Goal: Information Seeking & Learning: Learn about a topic

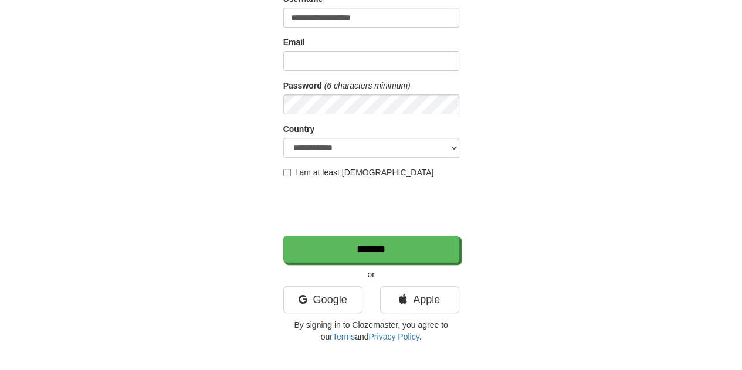
scroll to position [176, 0]
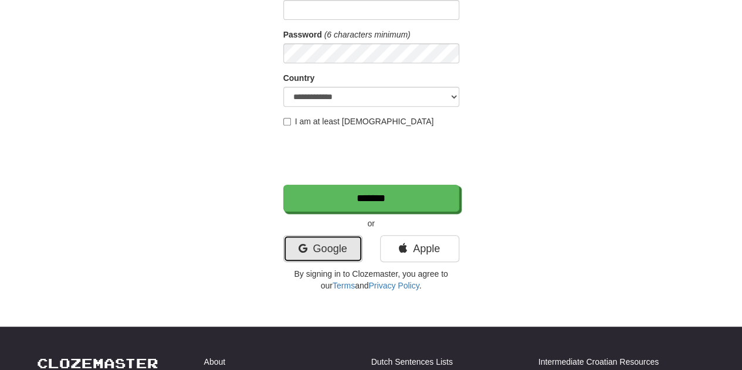
click at [325, 245] on link "Google" at bounding box center [322, 248] width 79 height 27
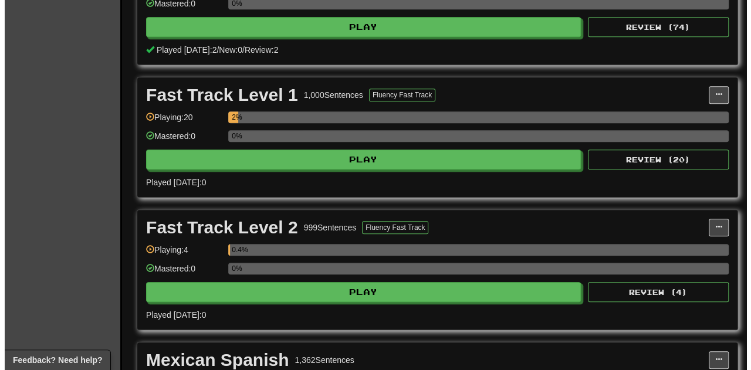
scroll to position [352, 0]
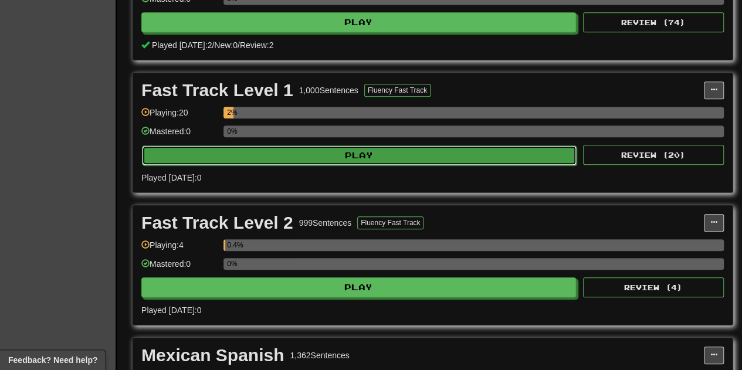
click at [382, 145] on button "Play" at bounding box center [359, 155] width 434 height 20
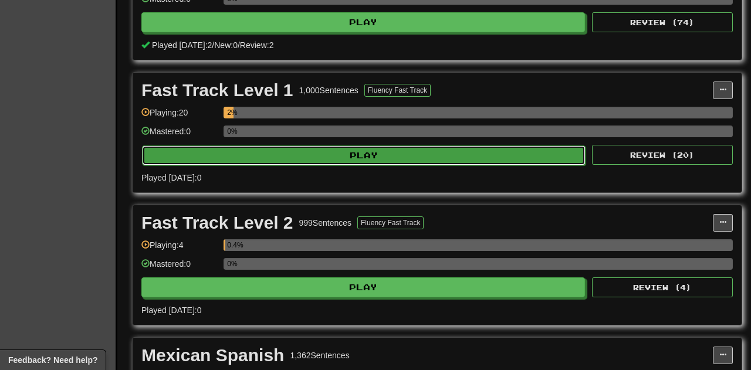
select select "**"
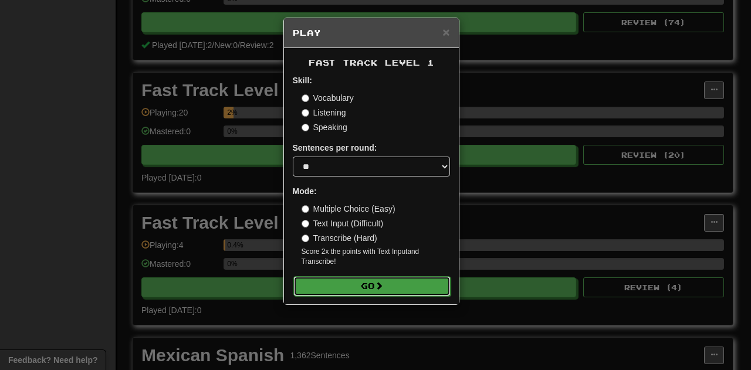
click at [373, 279] on button "Go" at bounding box center [371, 286] width 157 height 20
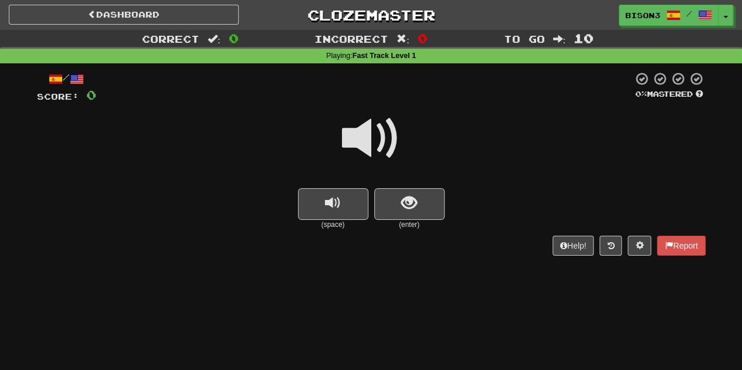
click at [376, 130] on span at bounding box center [371, 138] width 59 height 59
click at [332, 196] on span "replay audio" at bounding box center [333, 203] width 16 height 16
click at [410, 203] on span "show sentence" at bounding box center [409, 203] width 16 height 16
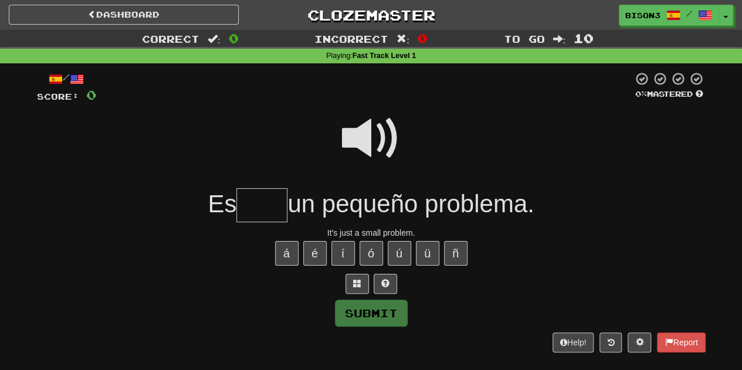
click at [378, 144] on span at bounding box center [371, 138] width 59 height 59
click at [273, 206] on input "text" at bounding box center [261, 205] width 51 height 35
type input "****"
click at [378, 309] on button "Submit" at bounding box center [371, 313] width 73 height 27
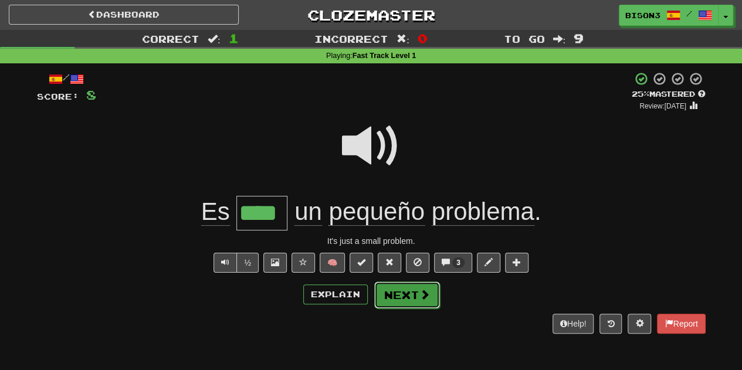
click at [398, 289] on button "Next" at bounding box center [407, 294] width 66 height 27
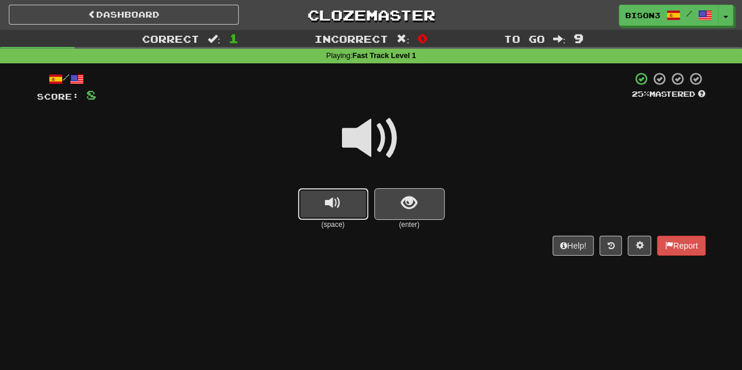
click at [338, 202] on span "replay audio" at bounding box center [333, 203] width 16 height 16
click at [338, 203] on span "replay audio" at bounding box center [333, 203] width 16 height 16
click at [396, 201] on button "show sentence" at bounding box center [409, 204] width 70 height 32
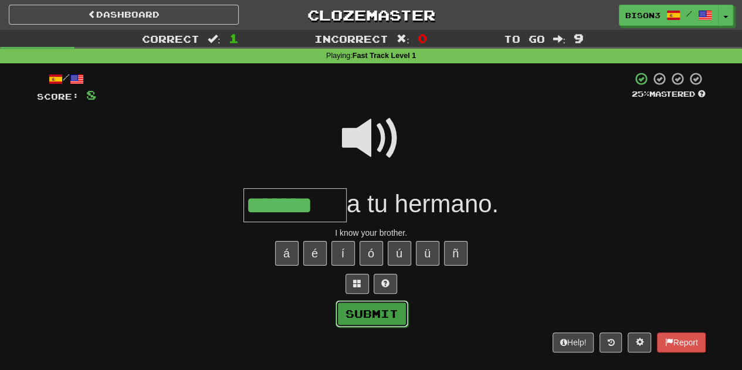
click at [378, 307] on button "Submit" at bounding box center [371, 313] width 73 height 27
type input "*******"
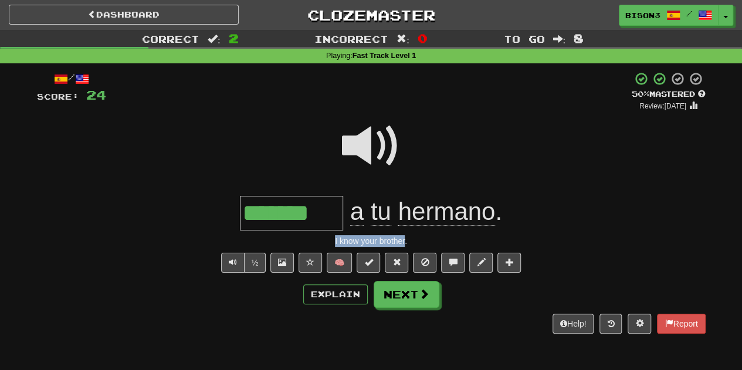
drag, startPoint x: 330, startPoint y: 239, endPoint x: 403, endPoint y: 243, distance: 73.4
click at [403, 243] on div "I know your brother." at bounding box center [371, 241] width 668 height 12
copy div "I know your brother"
click at [168, 237] on div "I know your brother." at bounding box center [371, 241] width 668 height 12
drag, startPoint x: 333, startPoint y: 240, endPoint x: 408, endPoint y: 246, distance: 75.2
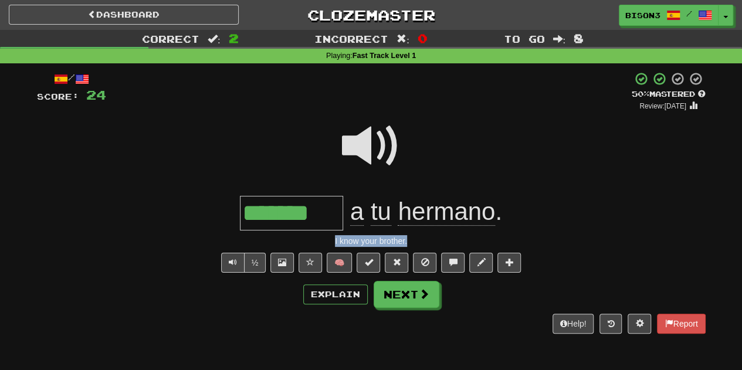
click at [408, 246] on div "I know your brother." at bounding box center [371, 241] width 668 height 12
copy div "I know your brother."
click at [258, 297] on div "Explain Next" at bounding box center [371, 294] width 668 height 27
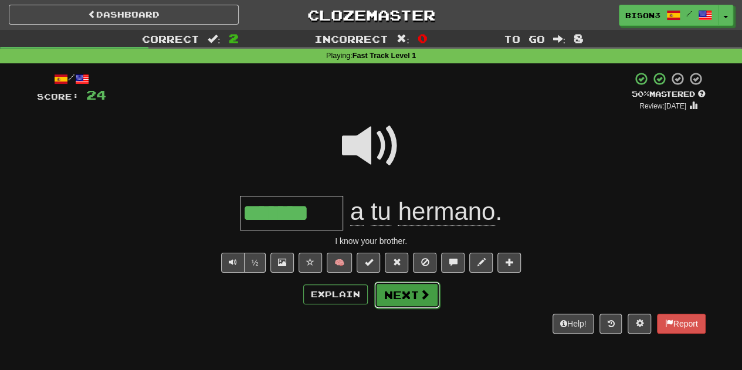
click at [400, 292] on button "Next" at bounding box center [407, 294] width 66 height 27
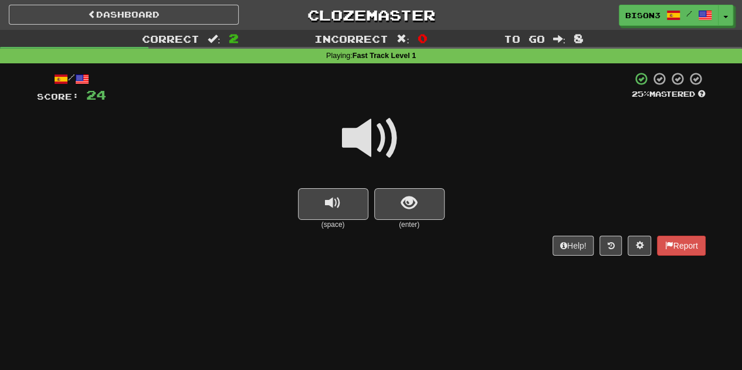
click at [351, 137] on span at bounding box center [371, 138] width 59 height 59
click at [381, 136] on span at bounding box center [371, 138] width 59 height 59
click at [379, 146] on span at bounding box center [371, 138] width 59 height 59
click at [428, 203] on button "show sentence" at bounding box center [409, 204] width 70 height 32
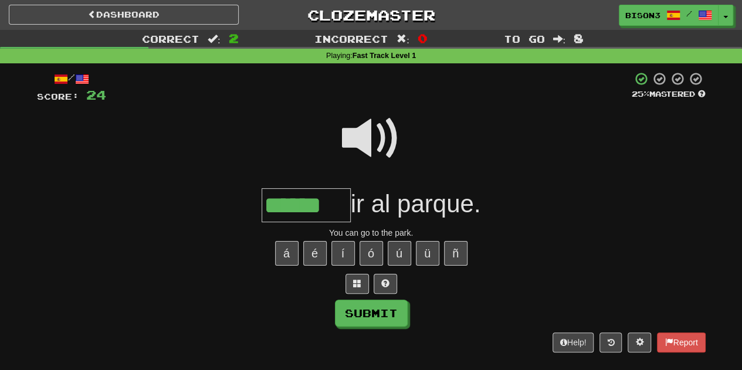
click at [358, 124] on span at bounding box center [371, 138] width 59 height 59
click at [377, 314] on button "Submit" at bounding box center [371, 313] width 73 height 27
type input "******"
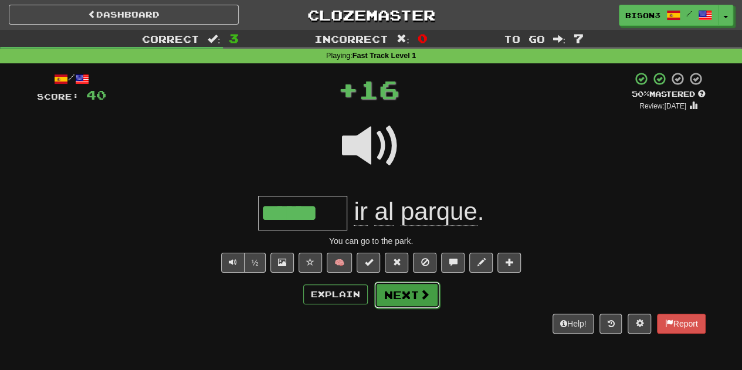
click at [393, 290] on button "Next" at bounding box center [407, 294] width 66 height 27
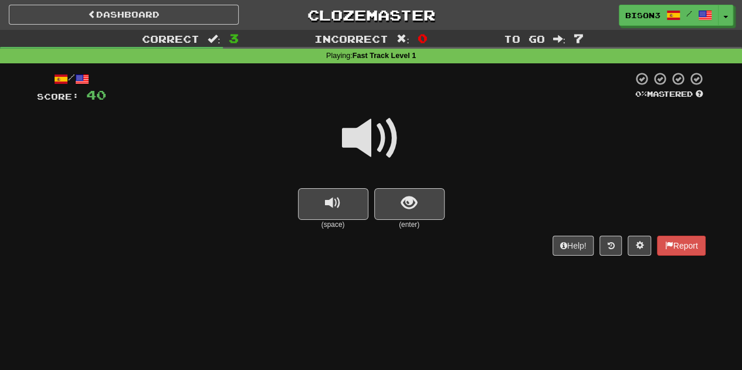
click at [377, 131] on span at bounding box center [371, 138] width 59 height 59
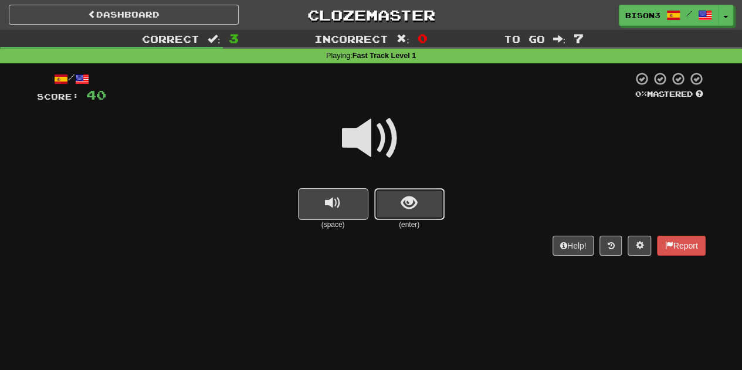
click at [412, 195] on span "show sentence" at bounding box center [409, 203] width 16 height 16
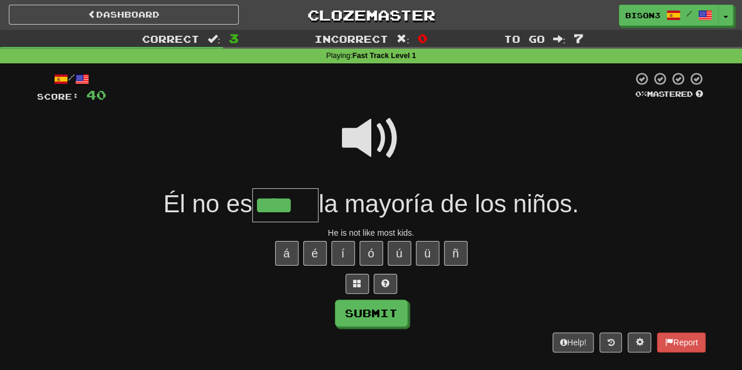
type input "****"
drag, startPoint x: 352, startPoint y: 208, endPoint x: 440, endPoint y: 206, distance: 88.0
click at [440, 206] on span "la mayoría de los niños." at bounding box center [448, 204] width 260 height 28
click at [388, 138] on span at bounding box center [371, 138] width 59 height 59
click at [376, 307] on button "Submit" at bounding box center [371, 313] width 73 height 27
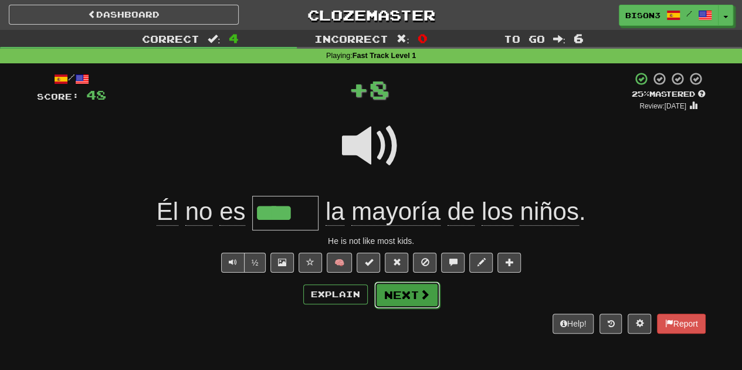
click at [400, 289] on button "Next" at bounding box center [407, 294] width 66 height 27
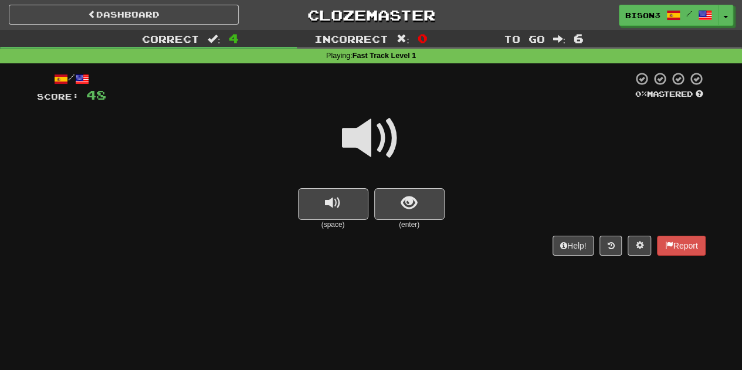
click at [382, 140] on span at bounding box center [371, 138] width 59 height 59
click at [407, 192] on button "show sentence" at bounding box center [409, 204] width 70 height 32
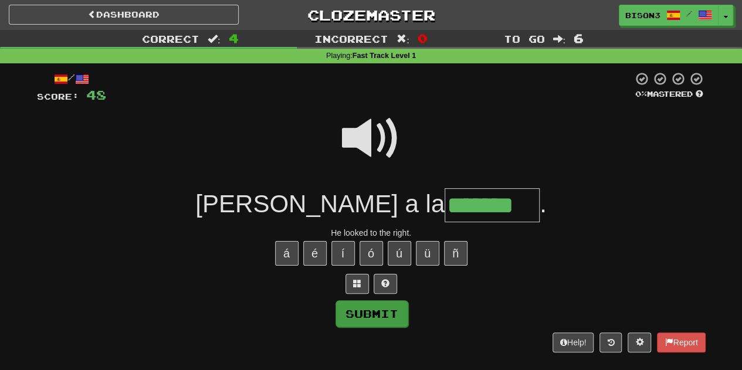
type input "*******"
click at [369, 307] on button "Submit" at bounding box center [371, 313] width 73 height 27
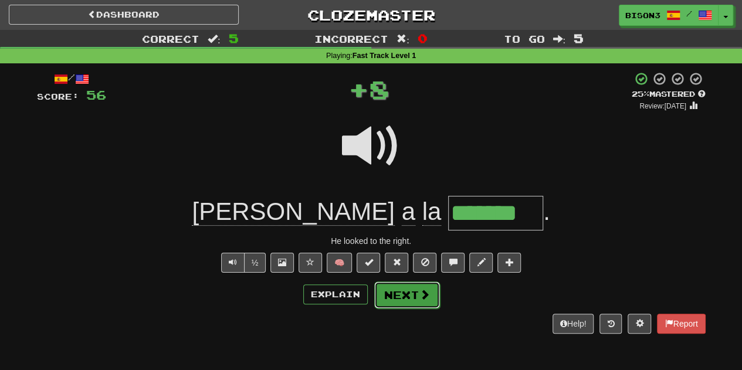
click at [390, 291] on button "Next" at bounding box center [407, 294] width 66 height 27
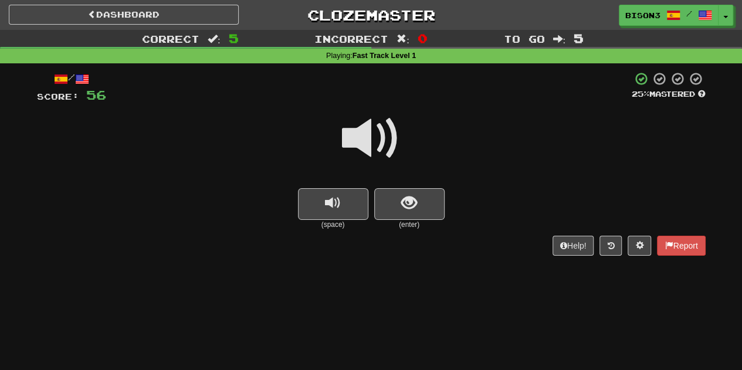
click at [372, 122] on span at bounding box center [371, 138] width 59 height 59
click at [413, 196] on span "show sentence" at bounding box center [409, 203] width 16 height 16
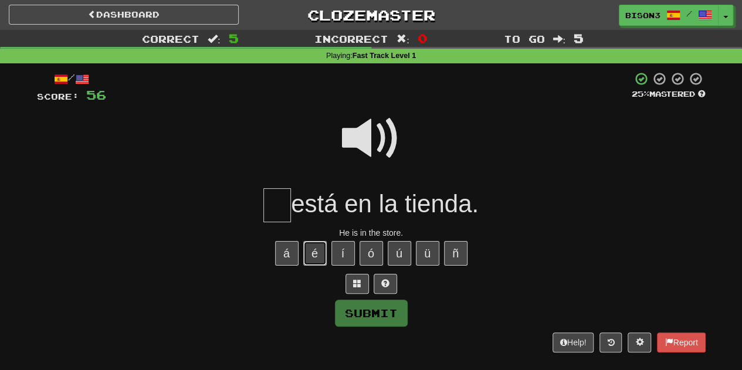
click at [314, 248] on button "é" at bounding box center [314, 253] width 23 height 25
click at [378, 314] on button "Submit" at bounding box center [371, 313] width 73 height 27
type input "**"
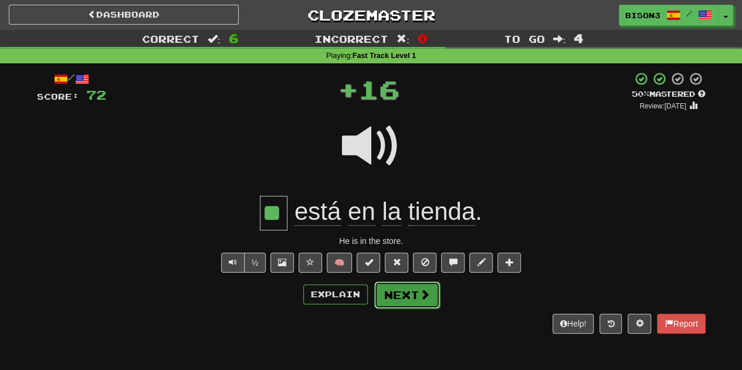
click at [400, 283] on button "Next" at bounding box center [407, 294] width 66 height 27
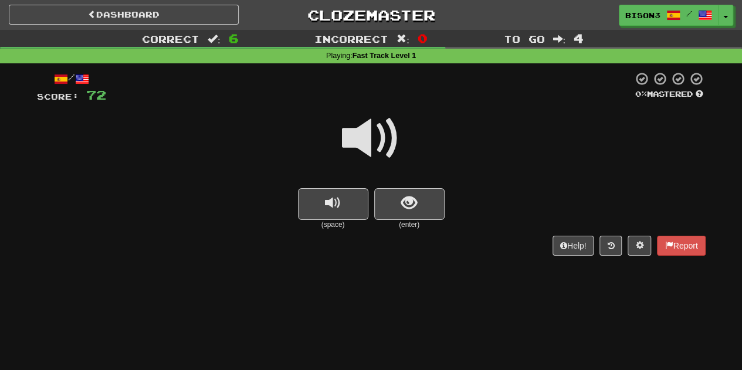
click at [378, 131] on span at bounding box center [371, 138] width 59 height 59
click at [416, 205] on span "show sentence" at bounding box center [409, 203] width 16 height 16
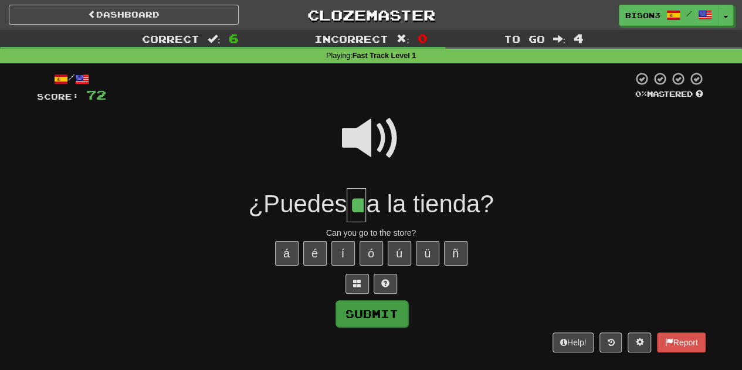
type input "**"
click at [371, 303] on button "Submit" at bounding box center [371, 313] width 73 height 27
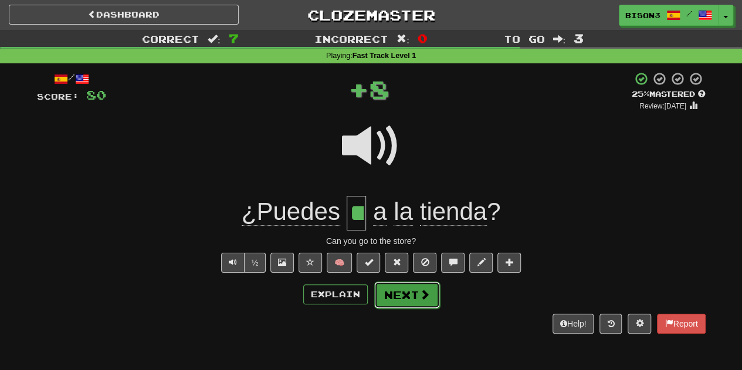
click at [405, 287] on button "Next" at bounding box center [407, 294] width 66 height 27
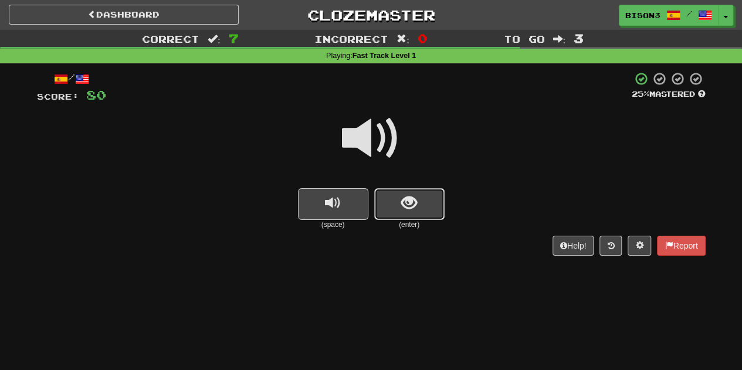
click at [404, 202] on span "show sentence" at bounding box center [409, 203] width 16 height 16
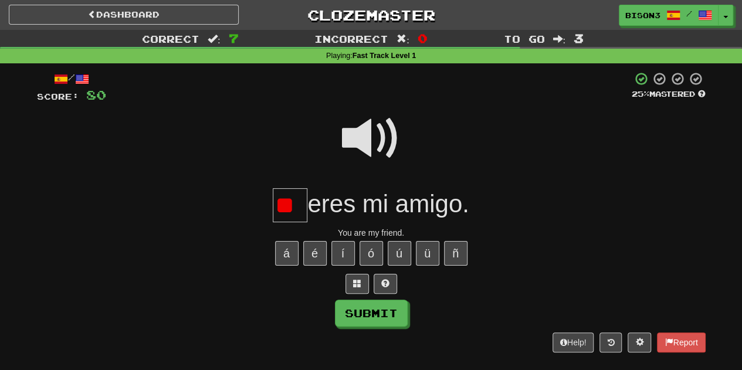
type input "*"
click at [399, 254] on button "ú" at bounding box center [399, 253] width 23 height 25
click at [376, 311] on button "Submit" at bounding box center [371, 313] width 73 height 27
type input "**"
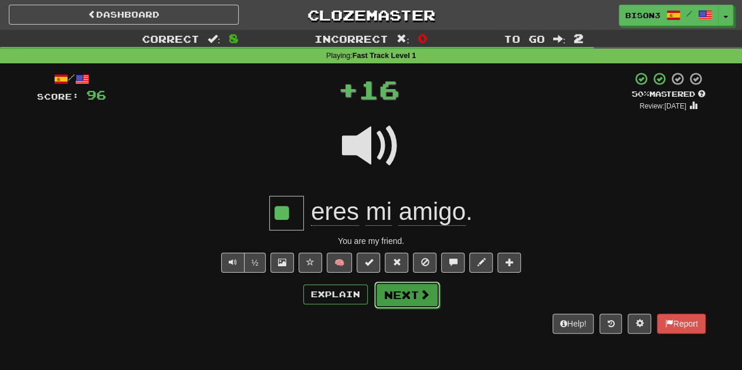
click at [391, 291] on button "Next" at bounding box center [407, 294] width 66 height 27
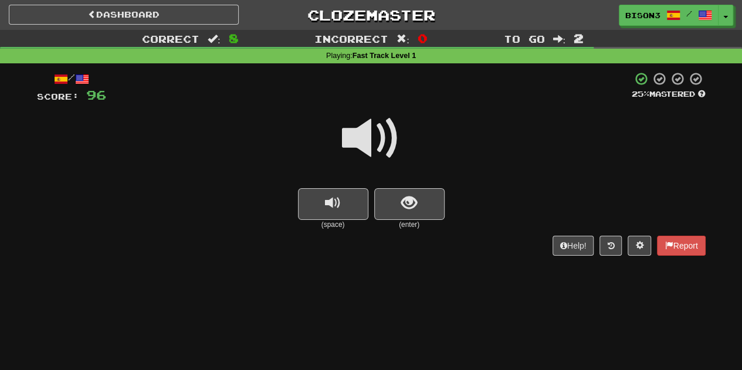
click at [376, 140] on span at bounding box center [371, 138] width 59 height 59
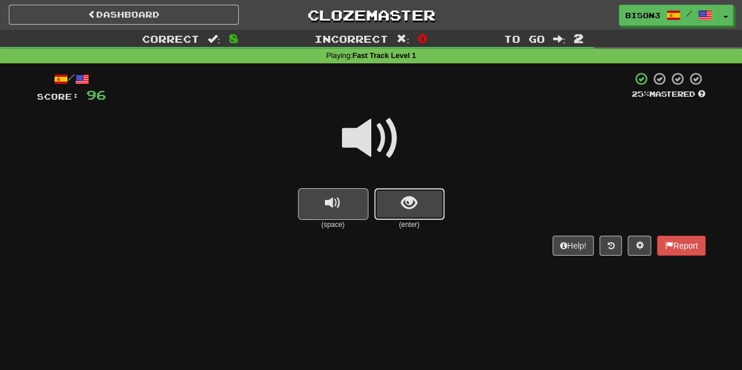
click at [408, 201] on span "show sentence" at bounding box center [409, 203] width 16 height 16
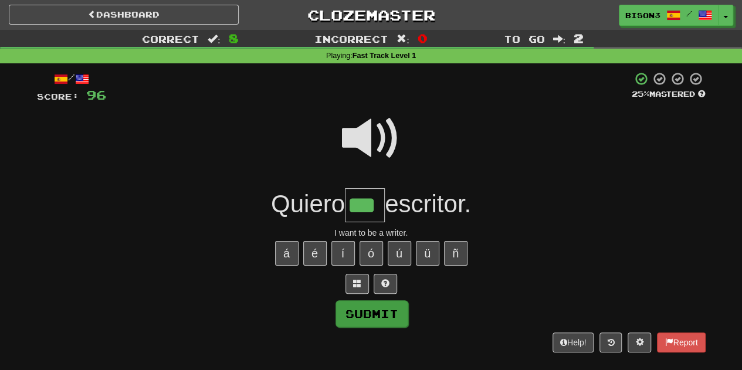
type input "***"
click at [372, 313] on button "Submit" at bounding box center [371, 313] width 73 height 27
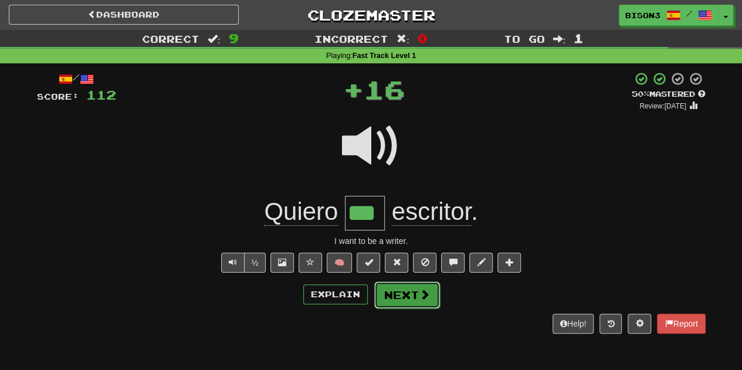
click at [401, 293] on button "Next" at bounding box center [407, 294] width 66 height 27
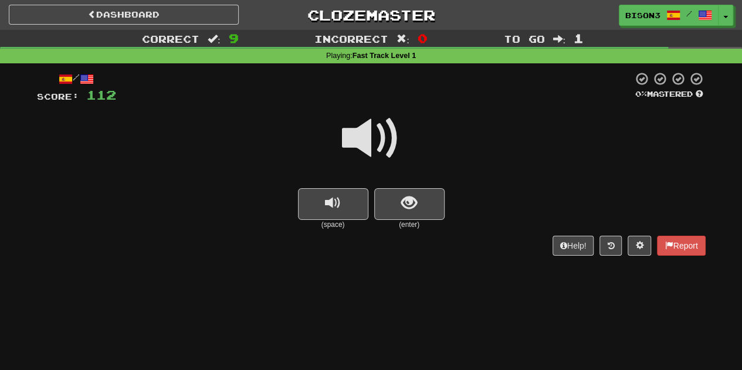
click at [368, 137] on span at bounding box center [371, 138] width 59 height 59
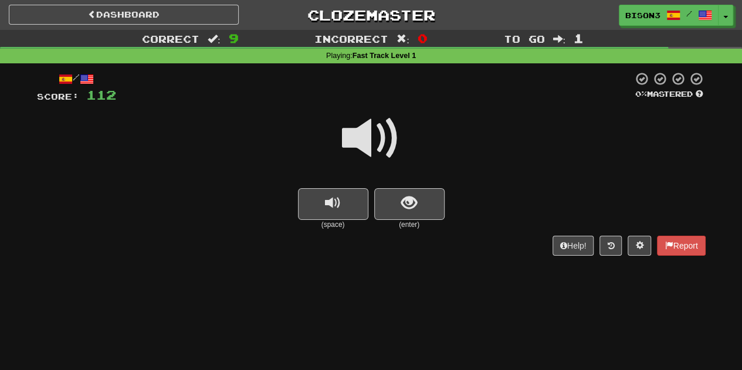
click at [368, 137] on span at bounding box center [371, 138] width 59 height 59
click at [368, 134] on span at bounding box center [371, 138] width 59 height 59
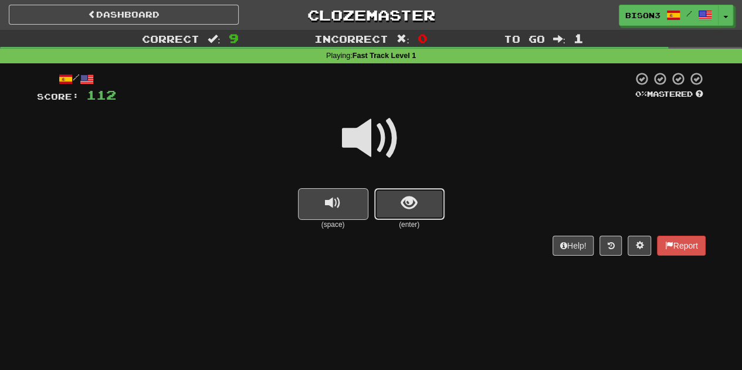
click at [423, 201] on button "show sentence" at bounding box center [409, 204] width 70 height 32
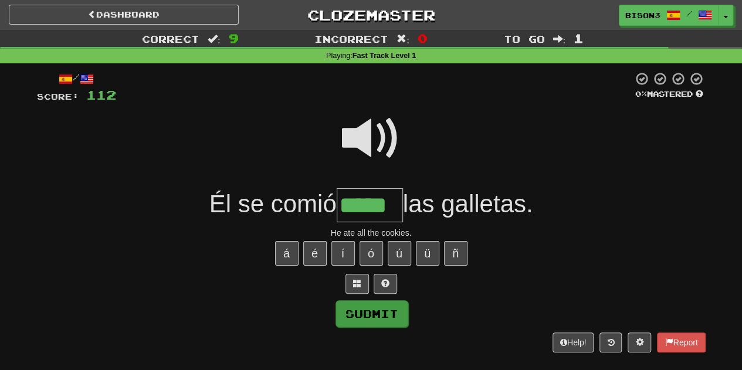
type input "*****"
click at [376, 309] on button "Submit" at bounding box center [371, 313] width 73 height 27
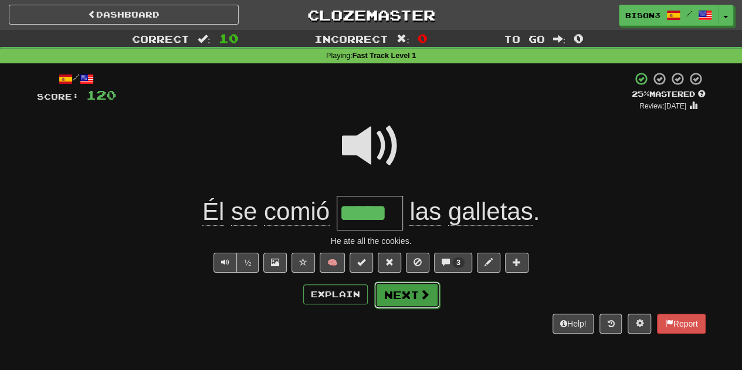
click at [405, 288] on button "Next" at bounding box center [407, 294] width 66 height 27
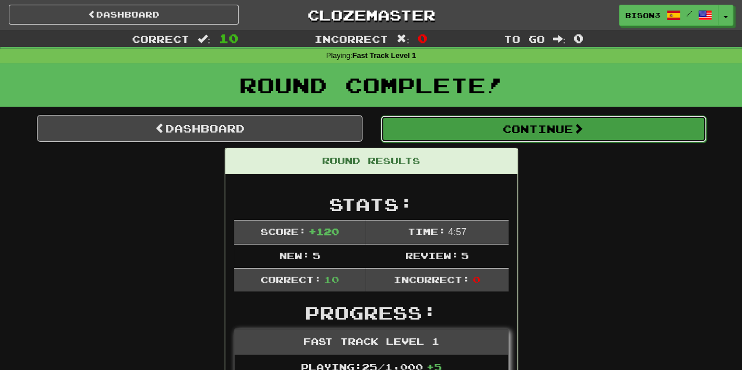
click at [515, 124] on button "Continue" at bounding box center [543, 129] width 325 height 27
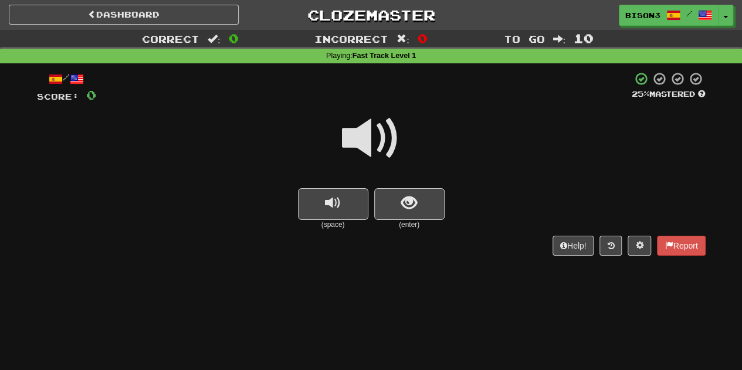
click at [351, 130] on span at bounding box center [371, 138] width 59 height 59
click at [403, 191] on button "show sentence" at bounding box center [409, 204] width 70 height 32
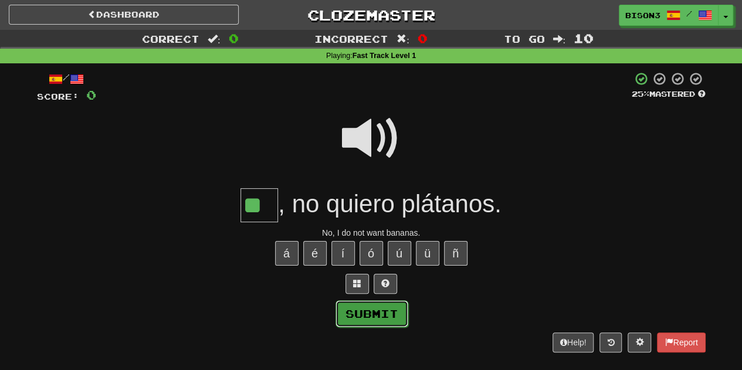
click at [372, 313] on button "Submit" at bounding box center [371, 313] width 73 height 27
type input "**"
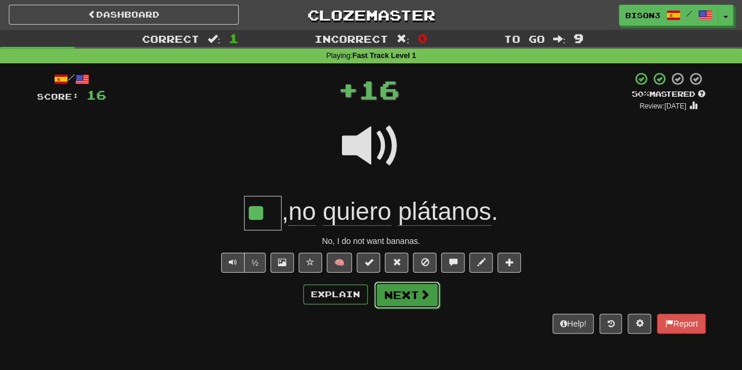
click at [396, 293] on button "Next" at bounding box center [407, 294] width 66 height 27
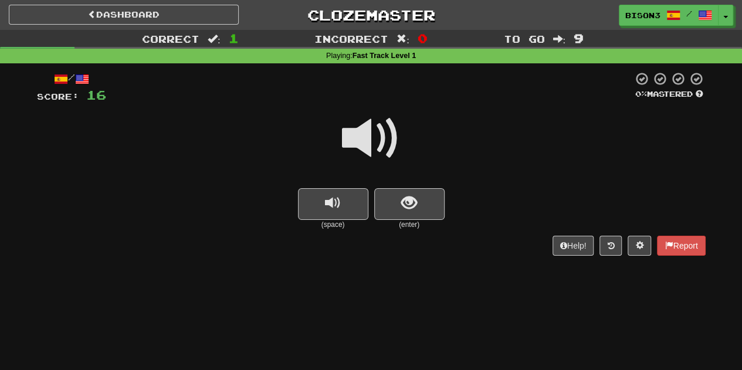
click at [376, 128] on span at bounding box center [371, 138] width 59 height 59
click at [403, 192] on button "show sentence" at bounding box center [409, 204] width 70 height 32
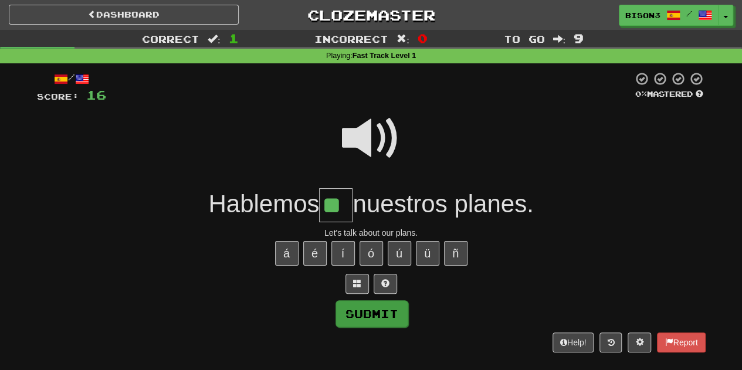
type input "**"
click at [367, 315] on button "Submit" at bounding box center [371, 313] width 73 height 27
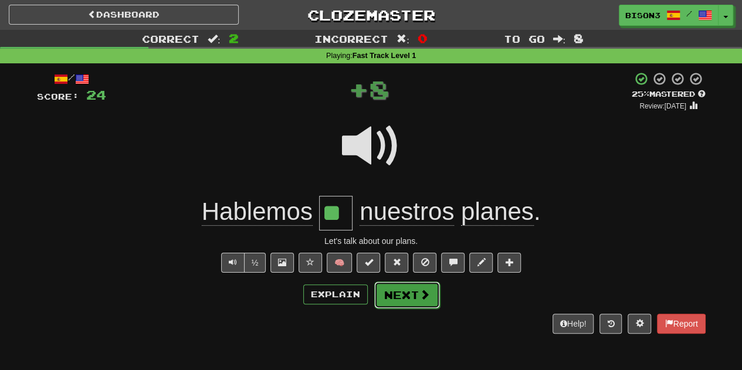
click at [404, 286] on button "Next" at bounding box center [407, 294] width 66 height 27
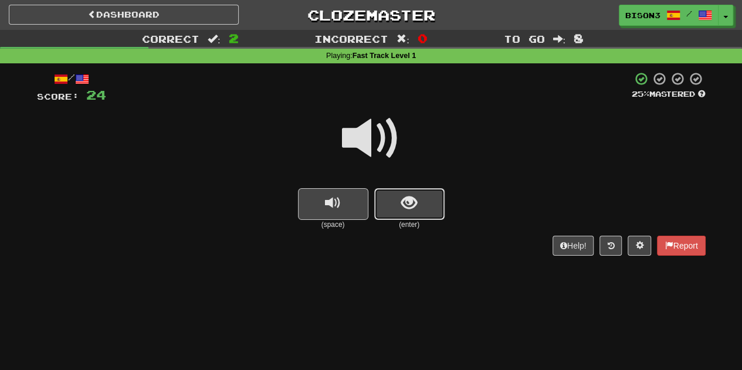
click at [403, 208] on span "show sentence" at bounding box center [409, 203] width 16 height 16
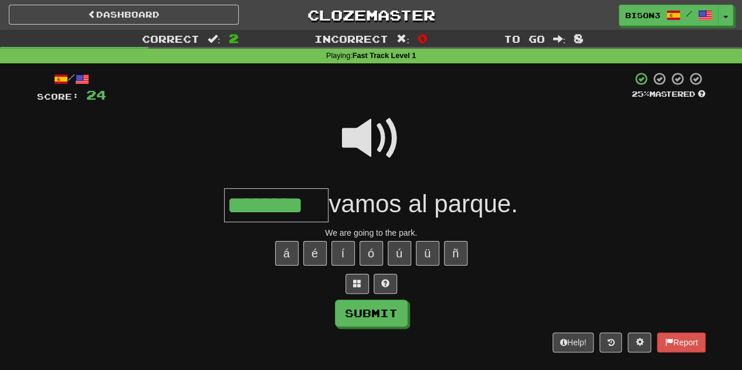
click at [368, 132] on span at bounding box center [371, 138] width 59 height 59
click at [373, 305] on button "Submit" at bounding box center [371, 313] width 73 height 27
type input "********"
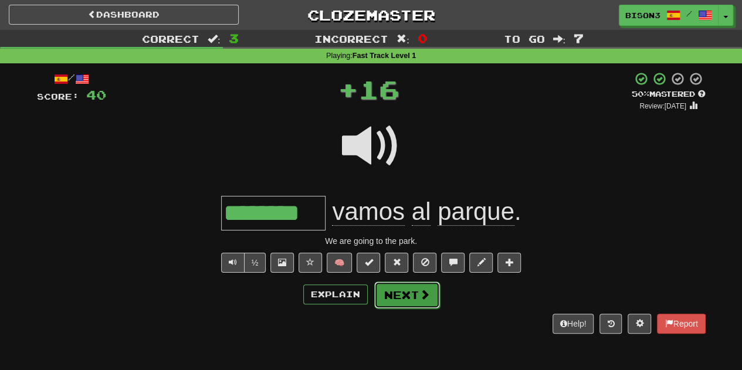
click at [406, 281] on button "Next" at bounding box center [407, 294] width 66 height 27
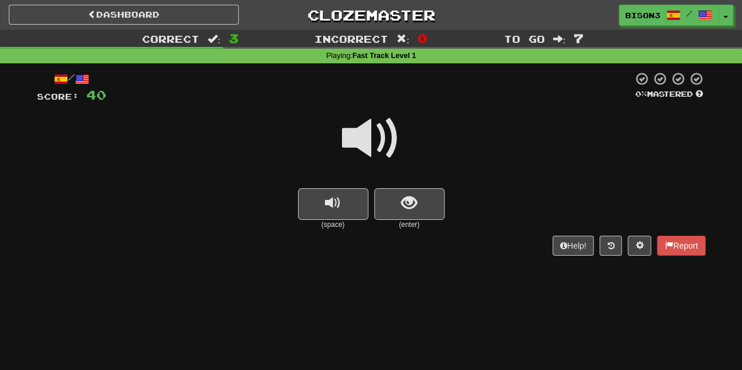
click at [364, 133] on span at bounding box center [371, 138] width 59 height 59
click at [410, 195] on span "show sentence" at bounding box center [409, 203] width 16 height 16
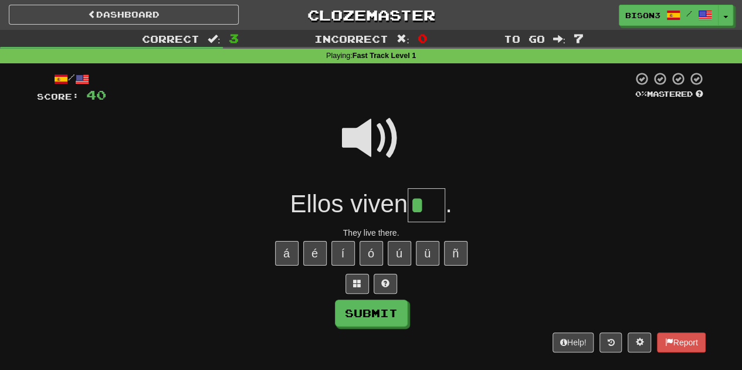
click at [383, 130] on span at bounding box center [371, 138] width 59 height 59
click at [437, 208] on input "*" at bounding box center [427, 205] width 38 height 35
click at [378, 313] on button "Submit" at bounding box center [371, 313] width 73 height 27
type input "****"
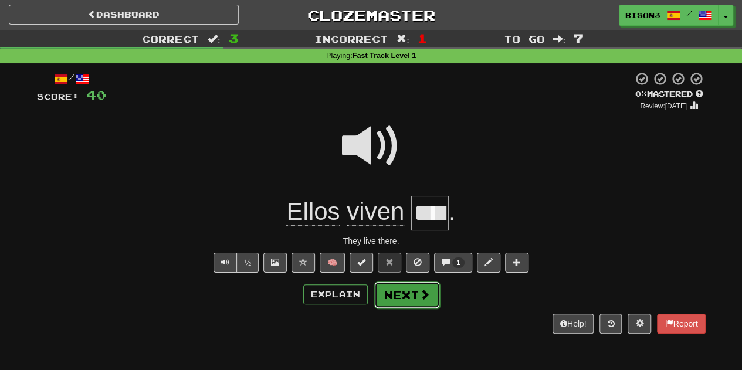
click at [393, 294] on button "Next" at bounding box center [407, 294] width 66 height 27
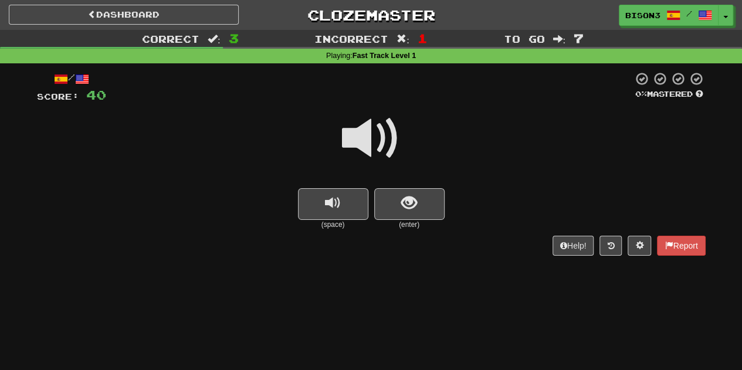
click at [371, 130] on span at bounding box center [371, 138] width 59 height 59
click at [371, 133] on span at bounding box center [371, 138] width 59 height 59
click at [370, 133] on span at bounding box center [371, 138] width 59 height 59
click at [356, 132] on span at bounding box center [371, 138] width 59 height 59
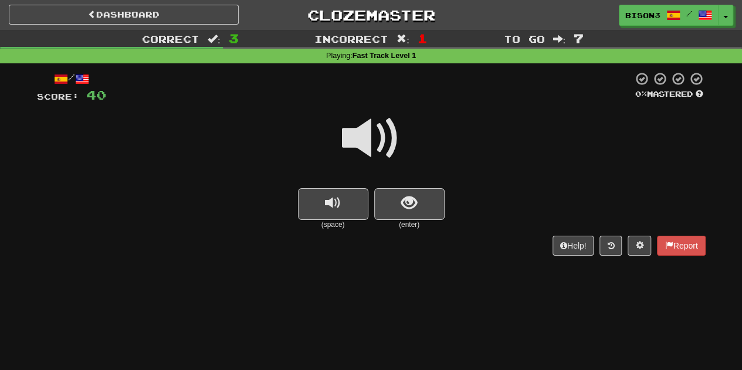
click at [361, 136] on span at bounding box center [371, 138] width 59 height 59
click at [361, 141] on span at bounding box center [371, 138] width 59 height 59
click at [388, 134] on span at bounding box center [371, 138] width 59 height 59
click at [401, 195] on span "show sentence" at bounding box center [409, 203] width 16 height 16
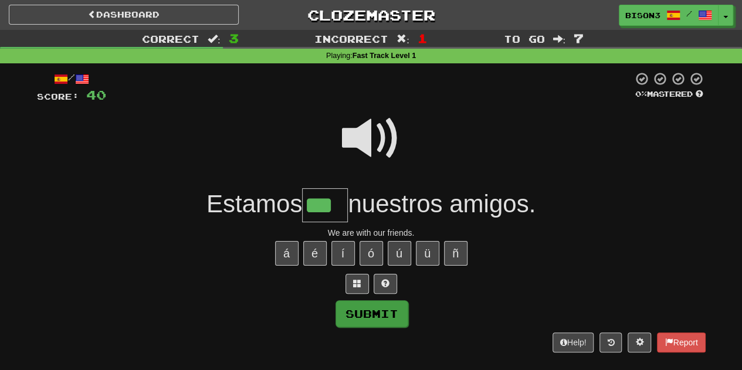
type input "***"
click at [378, 309] on button "Submit" at bounding box center [371, 313] width 73 height 27
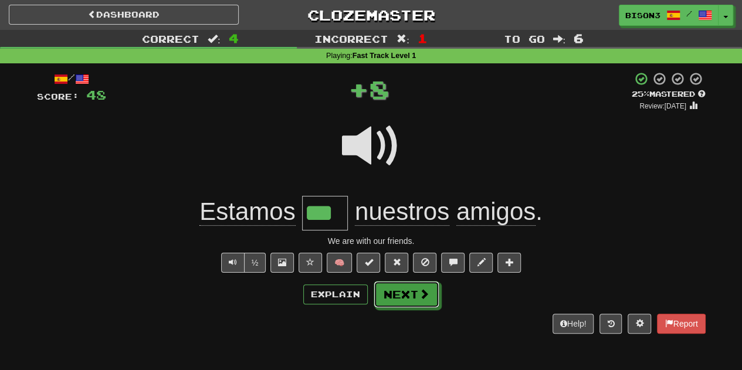
drag, startPoint x: 401, startPoint y: 290, endPoint x: 494, endPoint y: 265, distance: 96.0
click at [403, 287] on button "Next" at bounding box center [407, 294] width 66 height 27
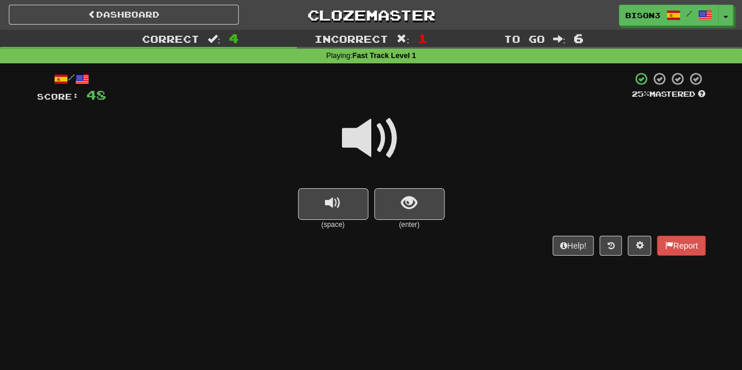
click at [366, 130] on span at bounding box center [371, 138] width 59 height 59
click at [376, 135] on span at bounding box center [371, 138] width 59 height 59
click at [361, 143] on span at bounding box center [371, 138] width 59 height 59
click at [358, 148] on span at bounding box center [371, 138] width 59 height 59
click at [417, 195] on button "show sentence" at bounding box center [409, 204] width 70 height 32
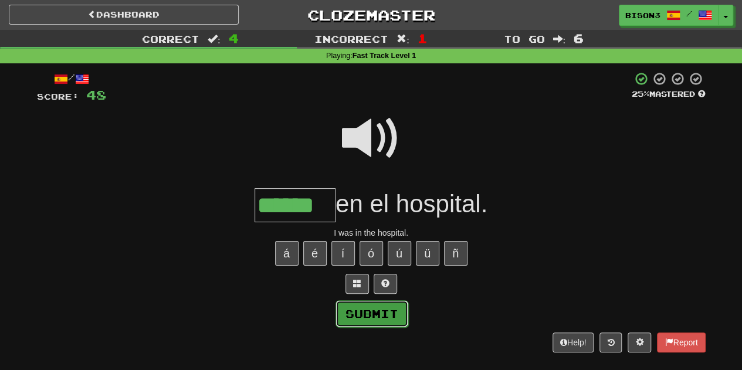
click at [373, 304] on button "Submit" at bounding box center [371, 313] width 73 height 27
type input "******"
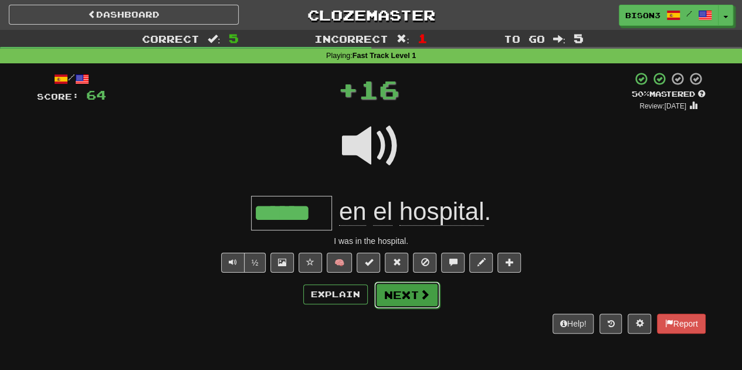
click at [398, 291] on button "Next" at bounding box center [407, 294] width 66 height 27
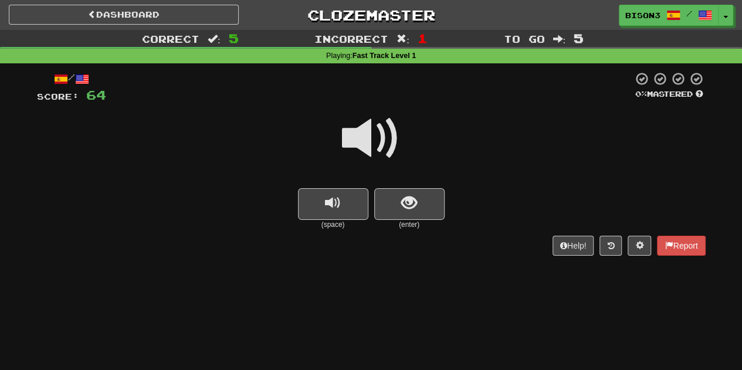
click at [355, 128] on span at bounding box center [371, 138] width 59 height 59
click at [371, 125] on span at bounding box center [371, 138] width 59 height 59
click at [368, 125] on span at bounding box center [371, 138] width 59 height 59
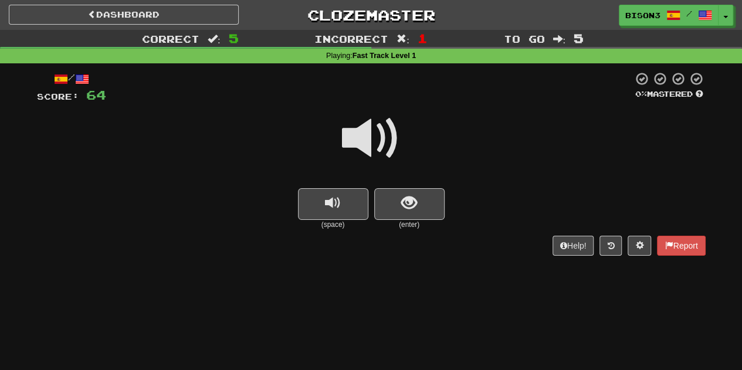
click at [368, 125] on span at bounding box center [371, 138] width 59 height 59
click at [410, 200] on button "show sentence" at bounding box center [409, 204] width 70 height 32
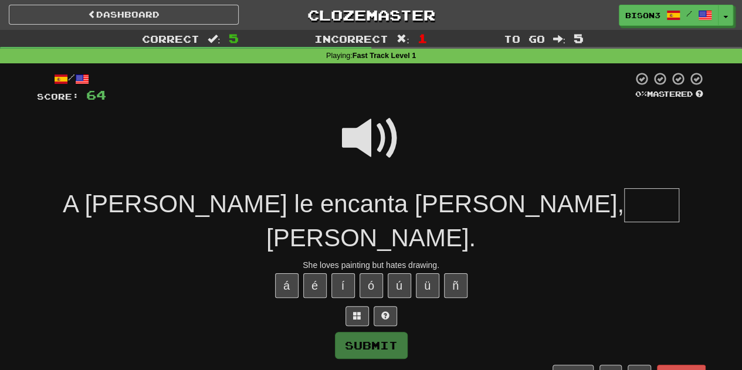
click at [410, 155] on div at bounding box center [371, 146] width 668 height 84
click at [427, 149] on div at bounding box center [371, 146] width 668 height 84
click at [423, 146] on div at bounding box center [371, 146] width 668 height 84
click at [624, 208] on input "text" at bounding box center [651, 205] width 55 height 35
type input "****"
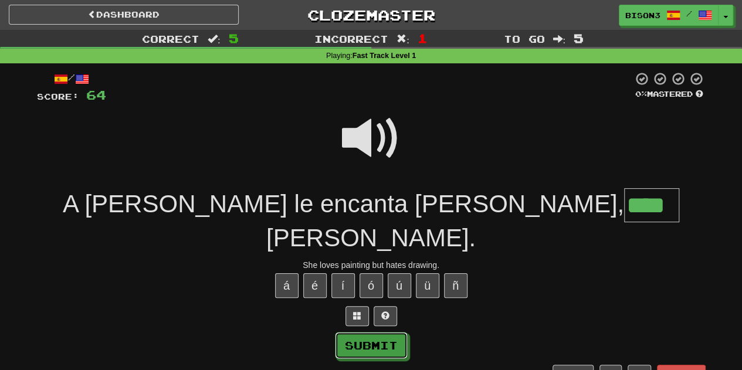
click at [375, 332] on button "Submit" at bounding box center [371, 345] width 73 height 27
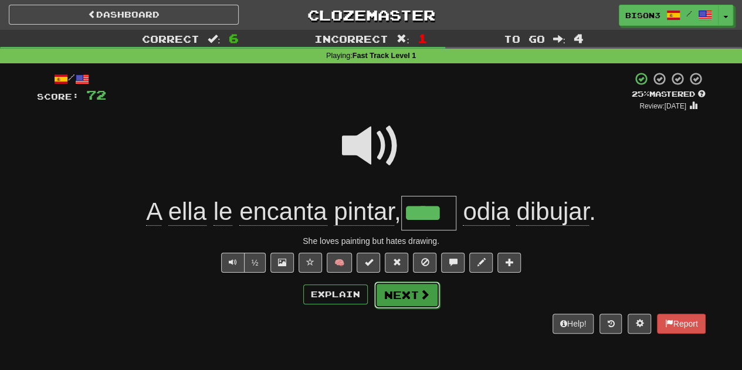
click at [411, 293] on button "Next" at bounding box center [407, 294] width 66 height 27
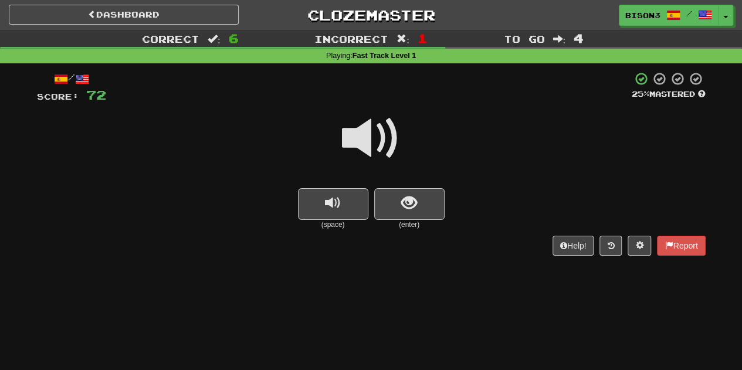
click at [371, 138] on span at bounding box center [371, 138] width 59 height 59
click at [375, 131] on span at bounding box center [371, 138] width 59 height 59
click at [374, 134] on span at bounding box center [371, 138] width 59 height 59
click at [405, 196] on span "show sentence" at bounding box center [409, 203] width 16 height 16
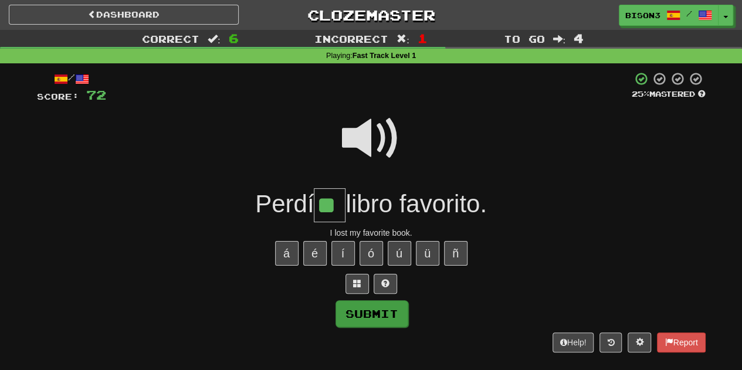
type input "**"
click at [374, 307] on button "Submit" at bounding box center [371, 313] width 73 height 27
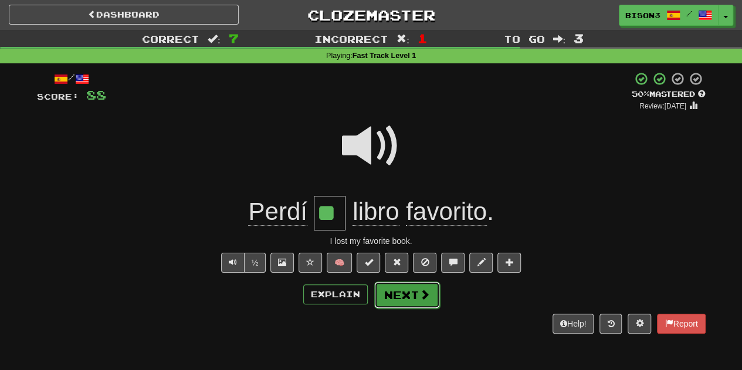
click at [396, 292] on button "Next" at bounding box center [407, 294] width 66 height 27
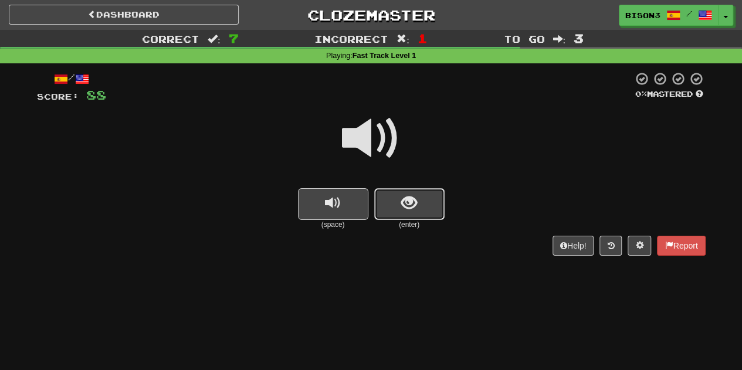
click at [415, 199] on span "show sentence" at bounding box center [409, 203] width 16 height 16
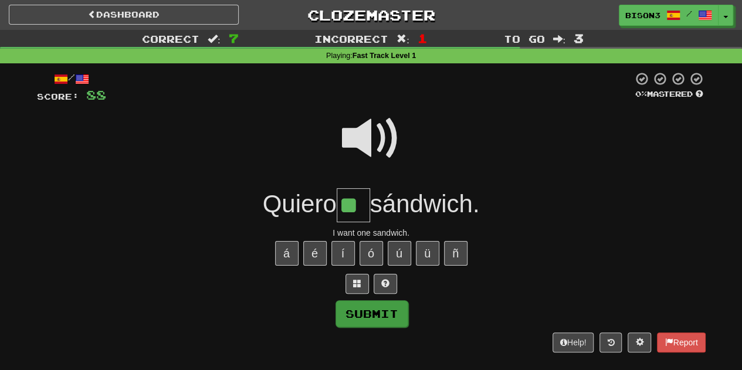
type input "**"
click at [389, 313] on button "Submit" at bounding box center [371, 313] width 73 height 27
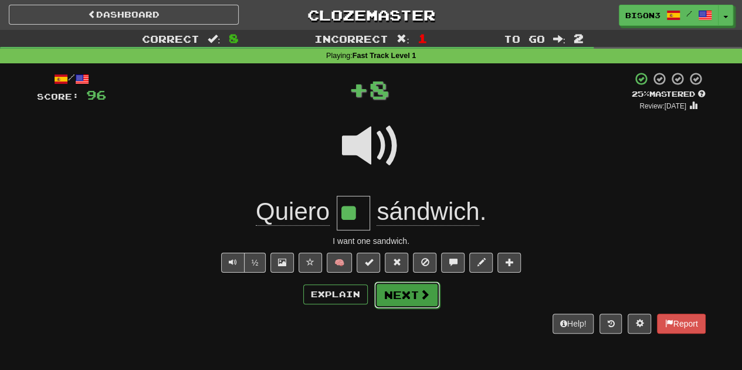
click at [406, 290] on button "Next" at bounding box center [407, 294] width 66 height 27
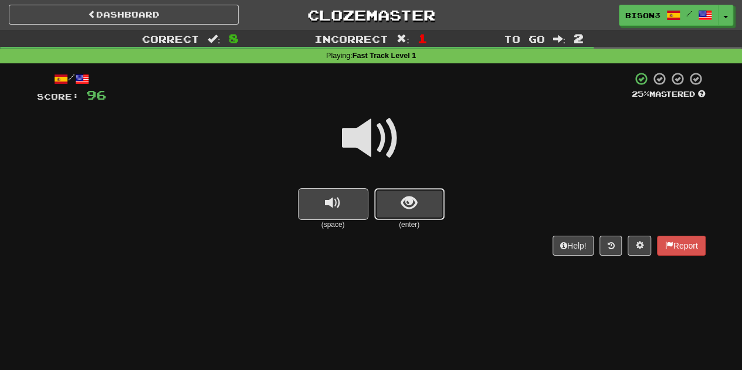
click at [414, 208] on span "show sentence" at bounding box center [409, 203] width 16 height 16
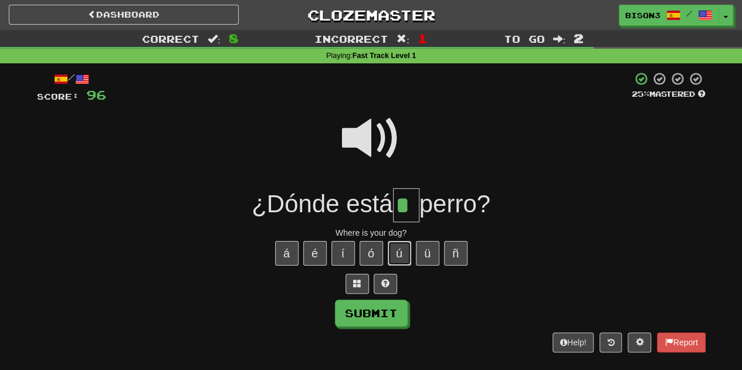
click at [392, 252] on button "ú" at bounding box center [399, 253] width 23 height 25
type input "**"
click at [381, 313] on button "Submit" at bounding box center [371, 313] width 73 height 27
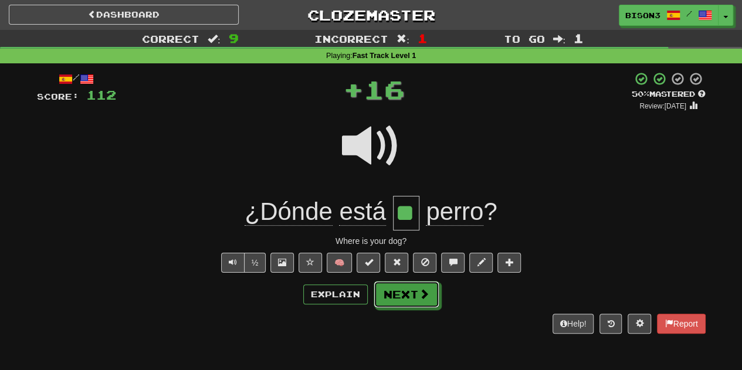
click at [405, 296] on button "Next" at bounding box center [407, 294] width 66 height 27
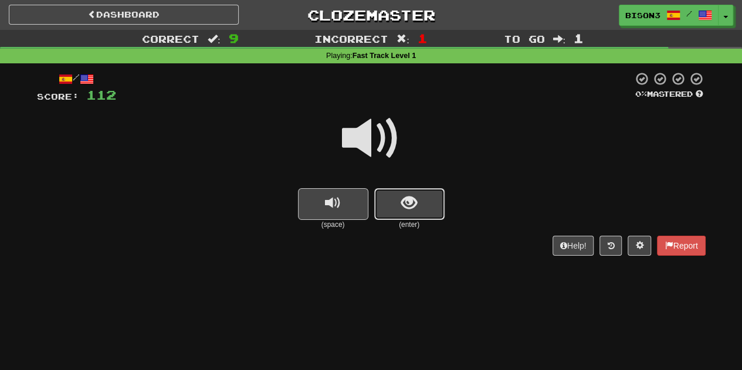
click at [408, 210] on span "show sentence" at bounding box center [409, 203] width 16 height 16
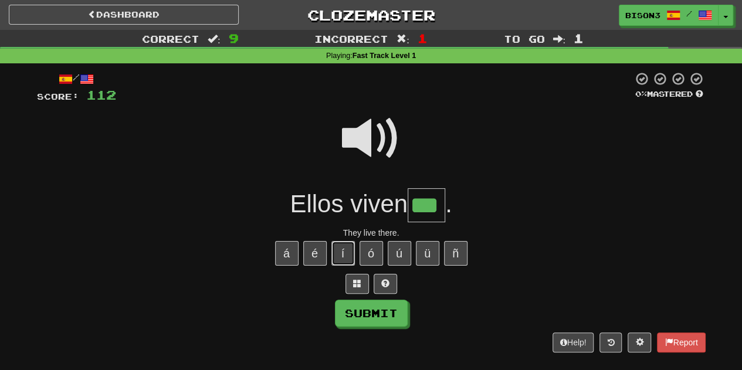
click at [340, 256] on button "í" at bounding box center [342, 253] width 23 height 25
type input "****"
click at [386, 309] on button "Submit" at bounding box center [371, 313] width 73 height 27
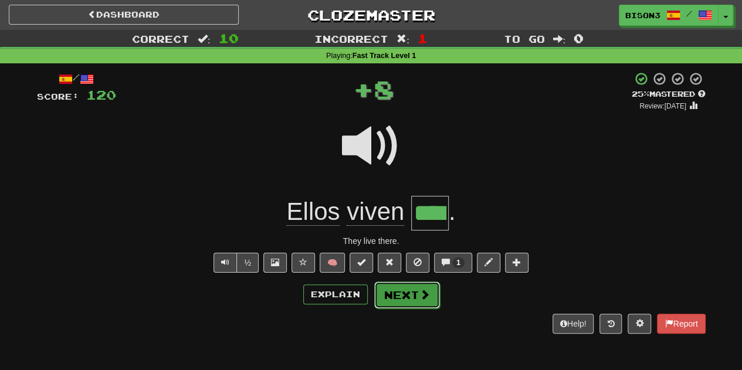
click at [419, 290] on span at bounding box center [424, 294] width 11 height 11
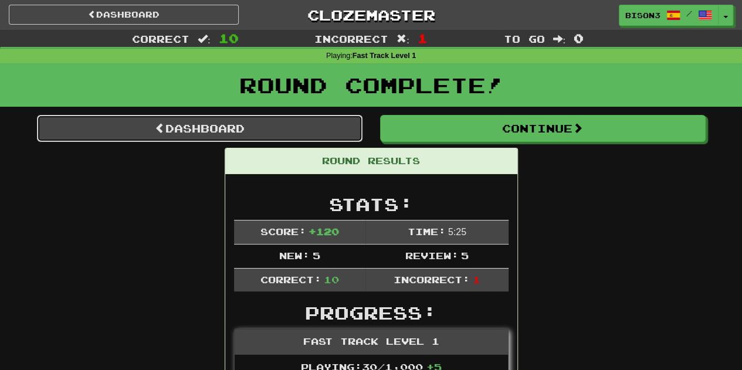
click at [276, 127] on link "Dashboard" at bounding box center [199, 128] width 325 height 27
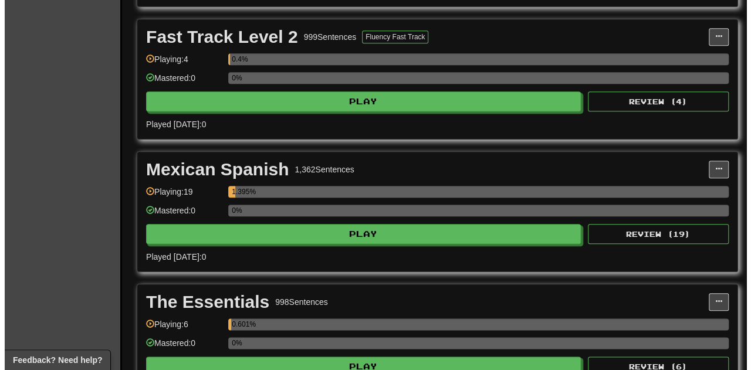
scroll to position [528, 0]
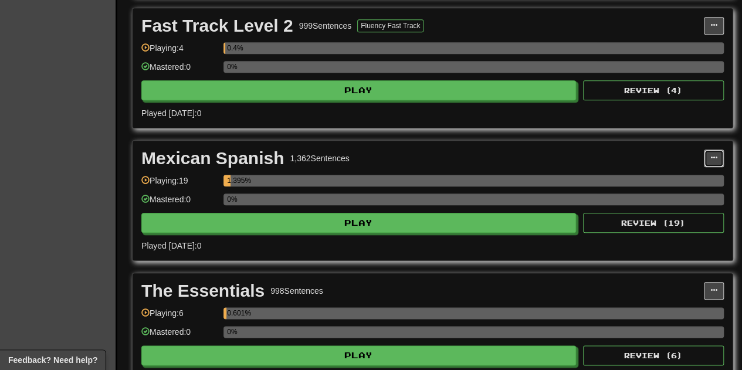
click at [714, 154] on span at bounding box center [713, 157] width 7 height 7
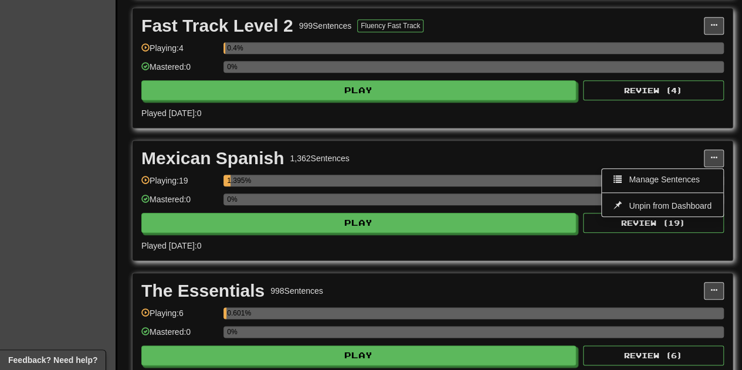
click at [690, 150] on div "Mexican Spanish 1,362 Sentences" at bounding box center [422, 159] width 562 height 18
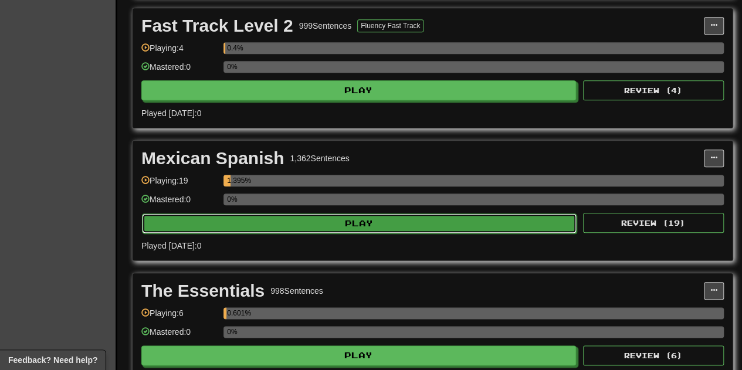
click at [346, 213] on button "Play" at bounding box center [359, 223] width 434 height 20
select select "**"
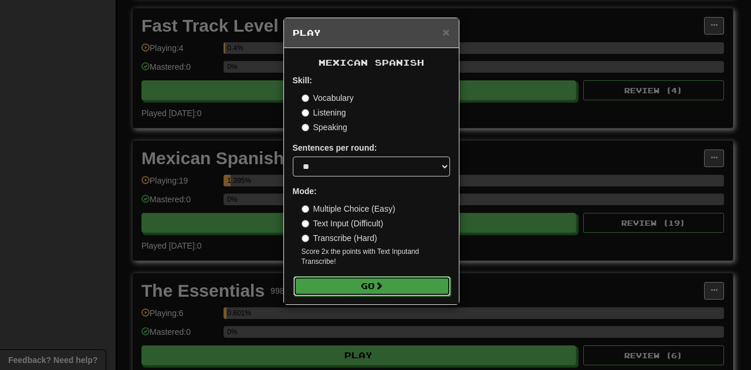
click at [365, 281] on button "Go" at bounding box center [371, 286] width 157 height 20
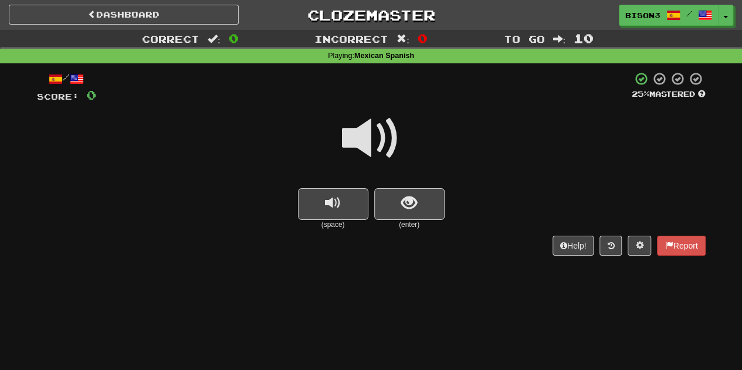
click at [372, 131] on span at bounding box center [371, 138] width 59 height 59
click at [373, 131] on span at bounding box center [371, 138] width 59 height 59
click at [373, 130] on span at bounding box center [371, 138] width 59 height 59
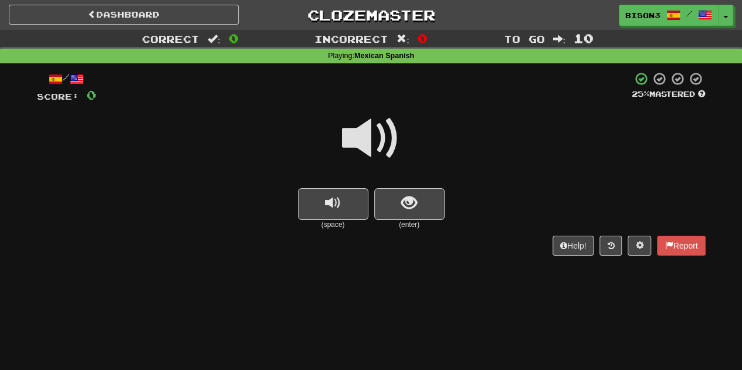
click at [373, 130] on span at bounding box center [371, 138] width 59 height 59
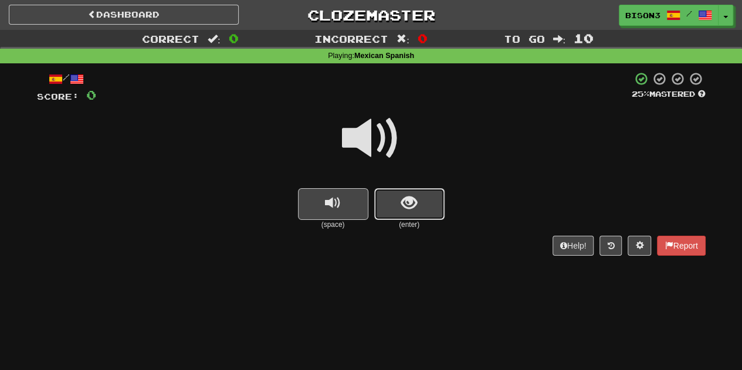
click at [415, 192] on button "show sentence" at bounding box center [409, 204] width 70 height 32
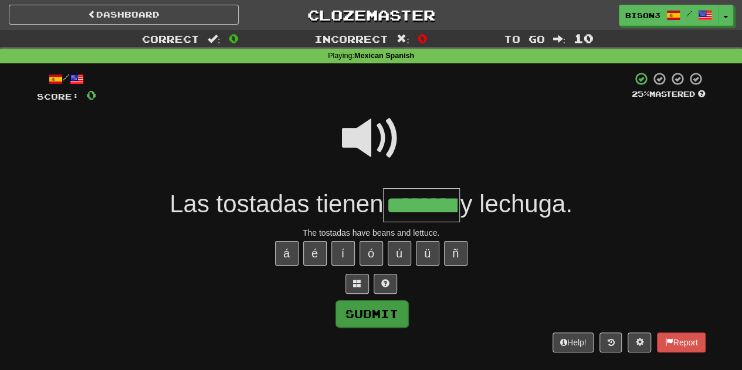
type input "********"
click at [367, 301] on button "Submit" at bounding box center [371, 313] width 73 height 27
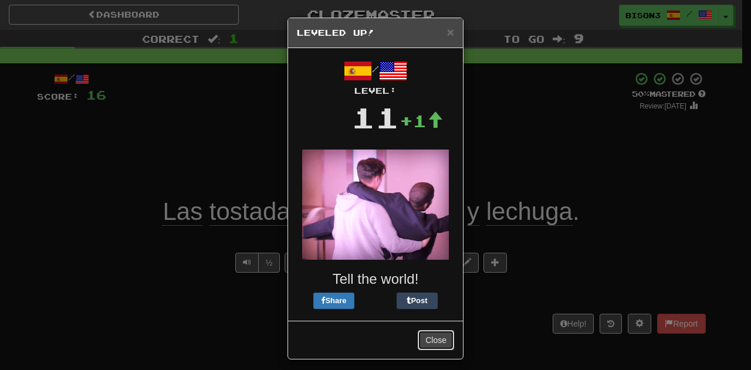
click at [436, 336] on button "Close" at bounding box center [435, 340] width 36 height 20
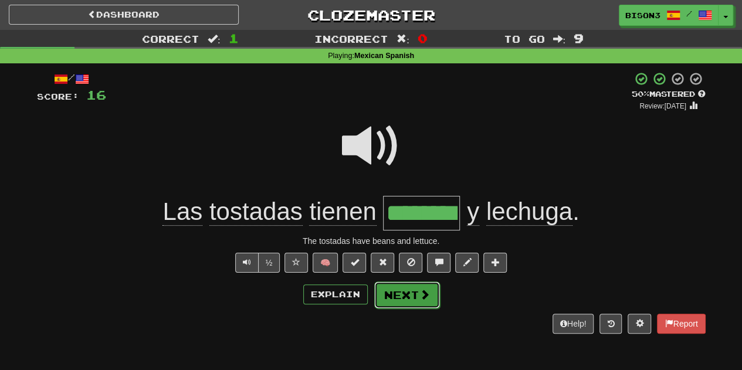
click at [419, 293] on span at bounding box center [424, 294] width 11 height 11
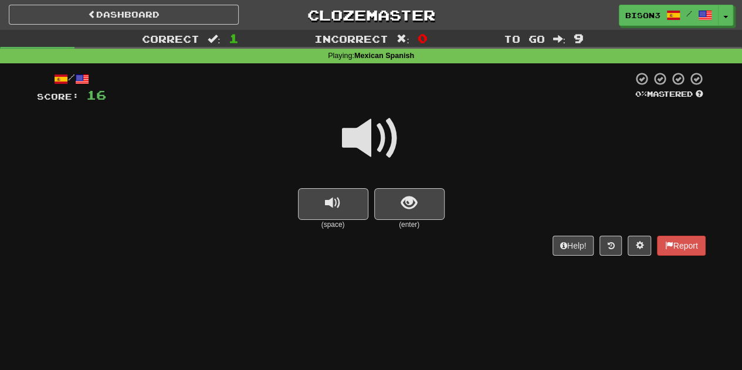
click at [374, 135] on span at bounding box center [371, 138] width 59 height 59
click at [369, 124] on span at bounding box center [371, 138] width 59 height 59
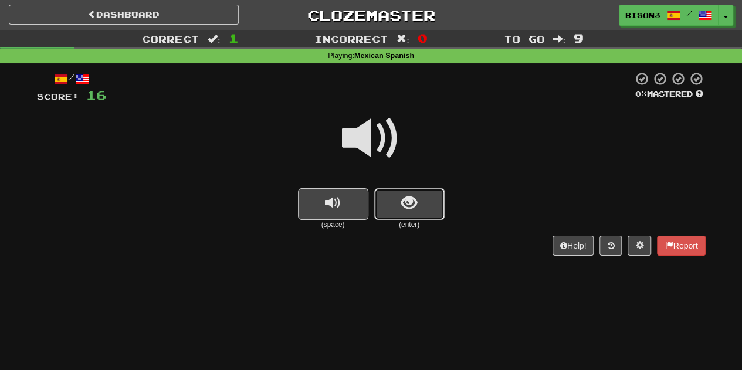
click at [403, 203] on span "show sentence" at bounding box center [409, 203] width 16 height 16
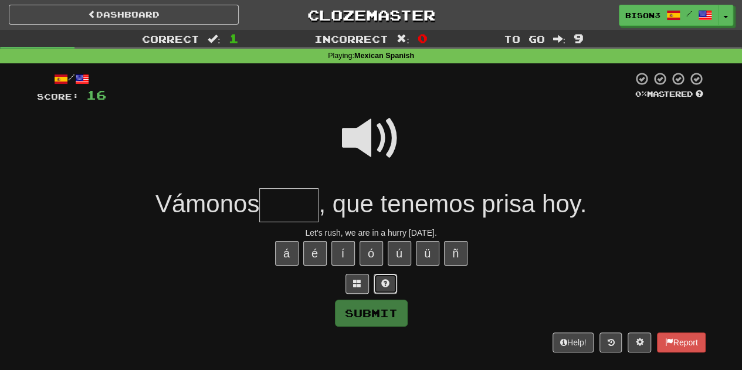
click at [382, 276] on button at bounding box center [385, 284] width 23 height 20
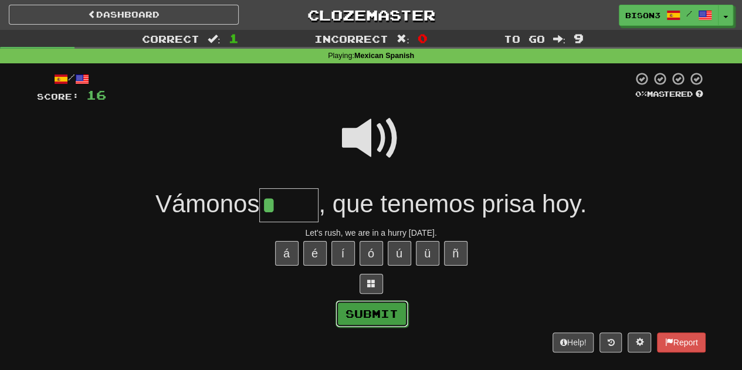
click at [385, 315] on button "Submit" at bounding box center [371, 313] width 73 height 27
type input "*****"
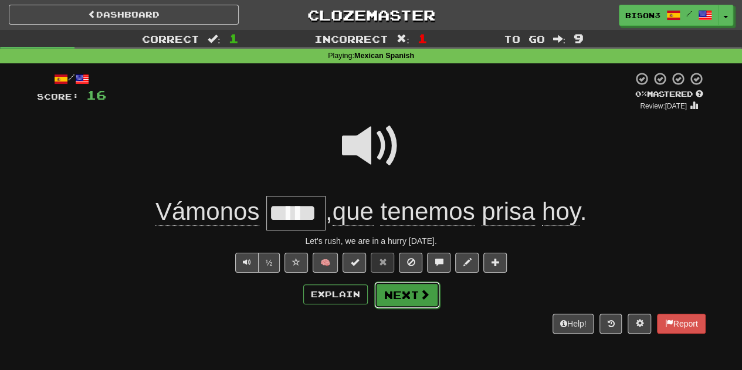
click at [396, 291] on button "Next" at bounding box center [407, 294] width 66 height 27
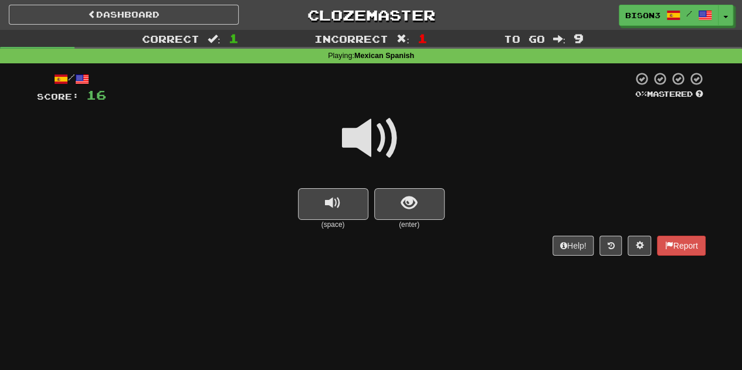
click at [383, 133] on span at bounding box center [371, 138] width 59 height 59
click at [425, 205] on button "show sentence" at bounding box center [409, 204] width 70 height 32
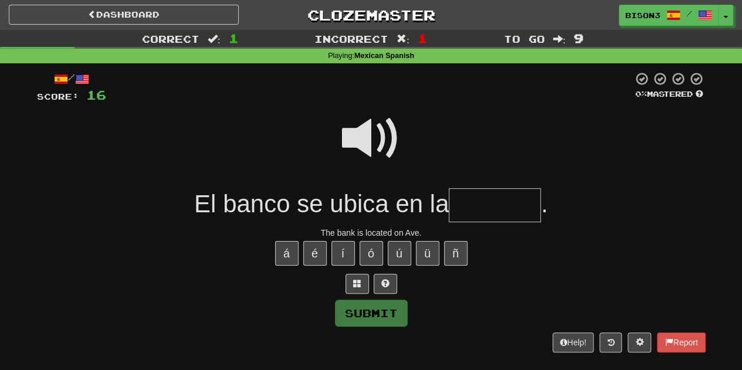
click at [372, 127] on span at bounding box center [371, 138] width 59 height 59
click at [469, 201] on input "text" at bounding box center [495, 205] width 92 height 35
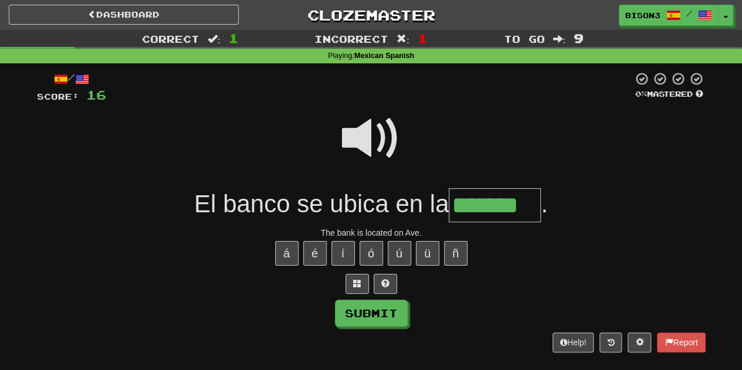
type input "*******"
click at [375, 137] on span at bounding box center [371, 138] width 59 height 59
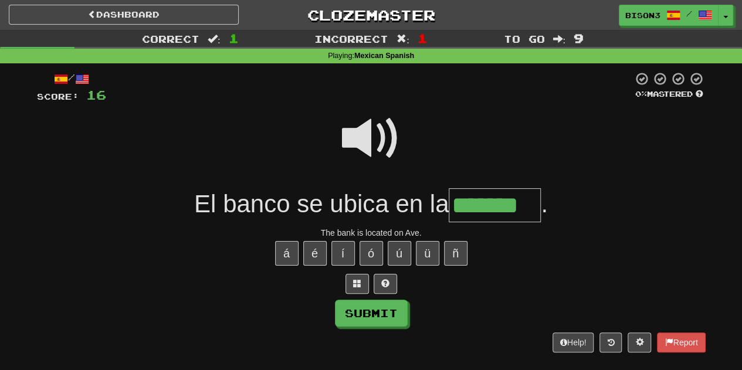
click at [375, 137] on span at bounding box center [371, 138] width 59 height 59
click at [383, 302] on button "Submit" at bounding box center [371, 313] width 73 height 27
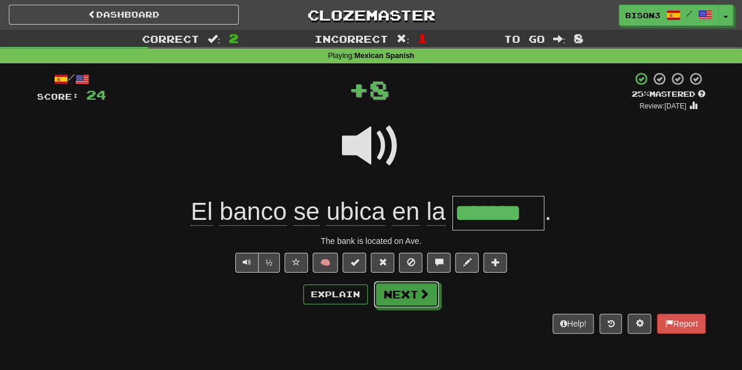
click at [408, 285] on button "Next" at bounding box center [407, 294] width 66 height 27
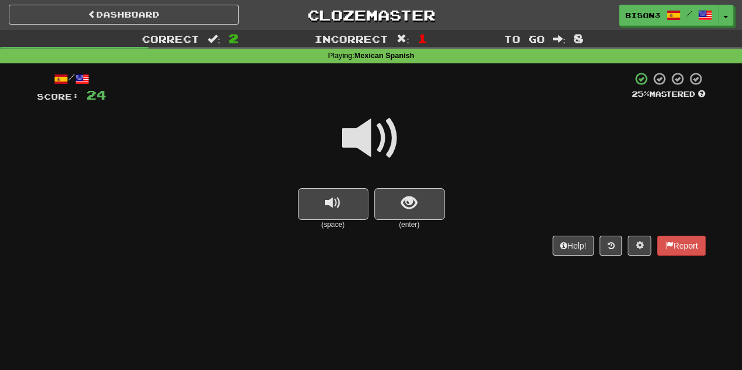
click at [374, 139] on span at bounding box center [371, 138] width 59 height 59
click at [406, 198] on span "show sentence" at bounding box center [409, 203] width 16 height 16
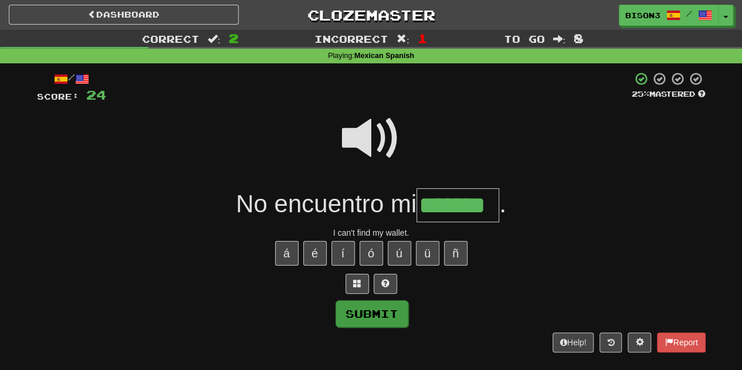
type input "*******"
click at [366, 305] on button "Submit" at bounding box center [371, 313] width 73 height 27
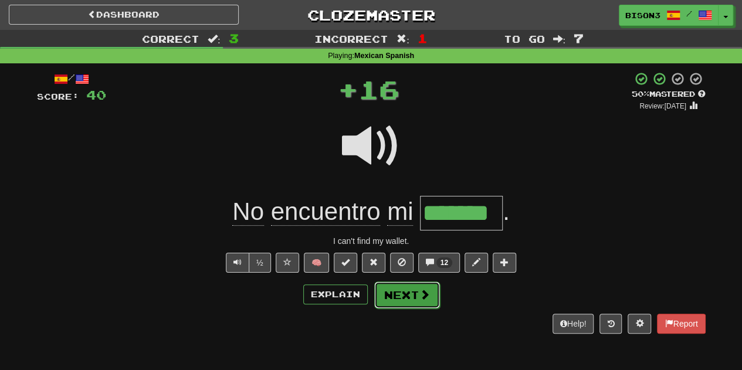
click at [416, 291] on button "Next" at bounding box center [407, 294] width 66 height 27
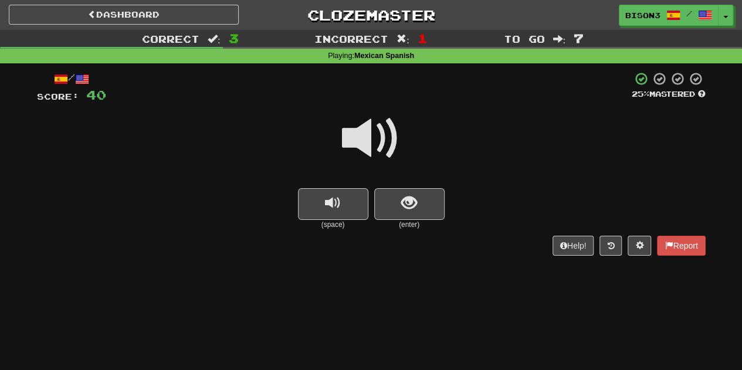
click at [369, 137] on span at bounding box center [371, 138] width 59 height 59
click at [369, 136] on span at bounding box center [371, 138] width 59 height 59
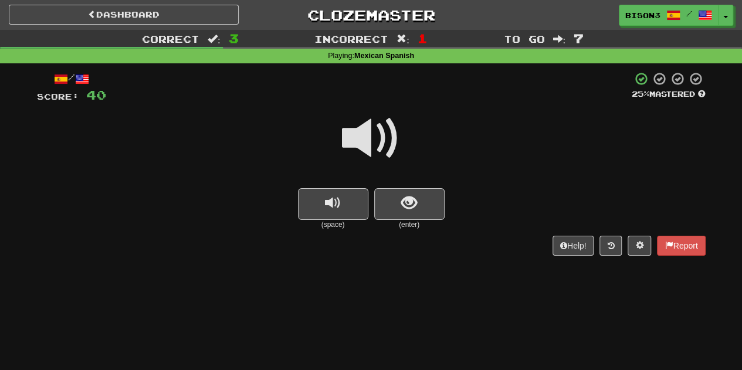
click at [369, 136] on span at bounding box center [371, 138] width 59 height 59
click at [413, 196] on span "show sentence" at bounding box center [409, 203] width 16 height 16
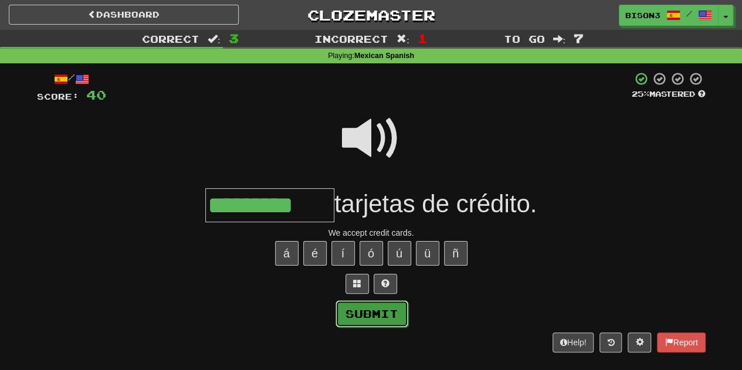
click at [355, 309] on button "Submit" at bounding box center [371, 313] width 73 height 27
type input "*********"
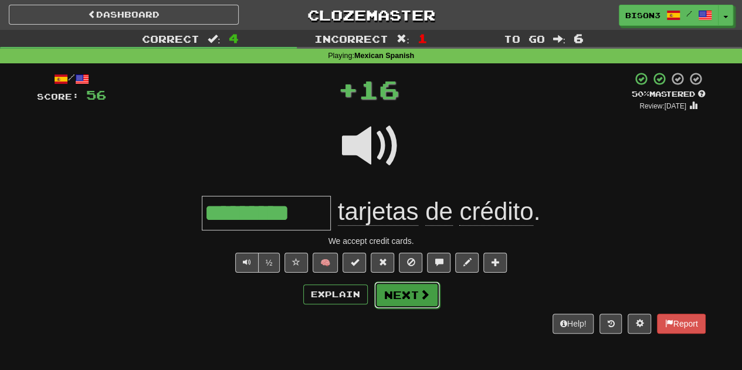
click at [408, 288] on button "Next" at bounding box center [407, 294] width 66 height 27
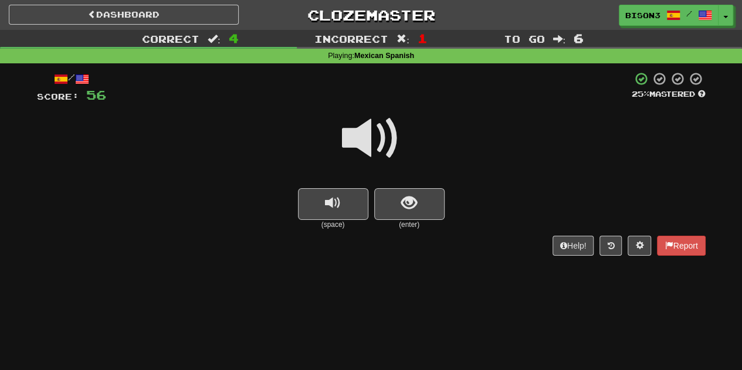
click at [380, 125] on span at bounding box center [371, 138] width 59 height 59
click at [374, 127] on span at bounding box center [371, 138] width 59 height 59
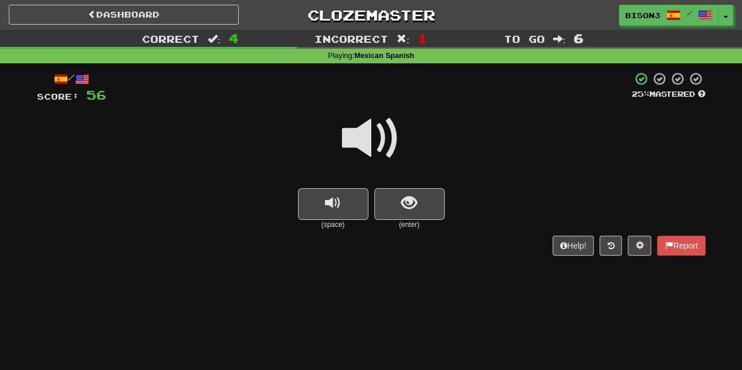
click at [374, 127] on span at bounding box center [371, 138] width 59 height 59
click at [409, 195] on span "show sentence" at bounding box center [409, 203] width 16 height 16
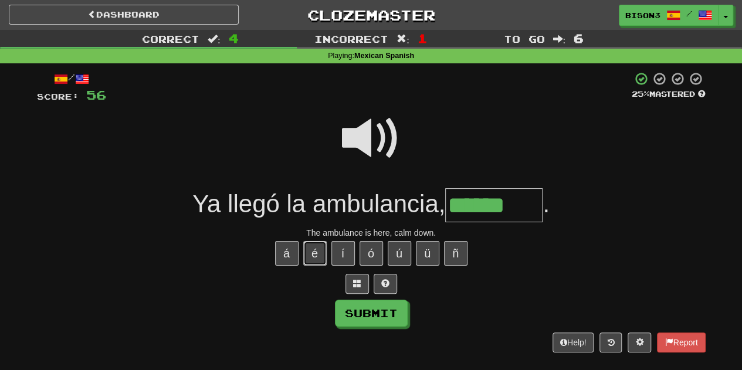
click at [314, 246] on button "é" at bounding box center [314, 253] width 23 height 25
click at [343, 250] on button "í" at bounding box center [342, 253] width 23 height 25
click at [313, 253] on button "é" at bounding box center [314, 253] width 23 height 25
click at [385, 281] on span at bounding box center [385, 283] width 8 height 8
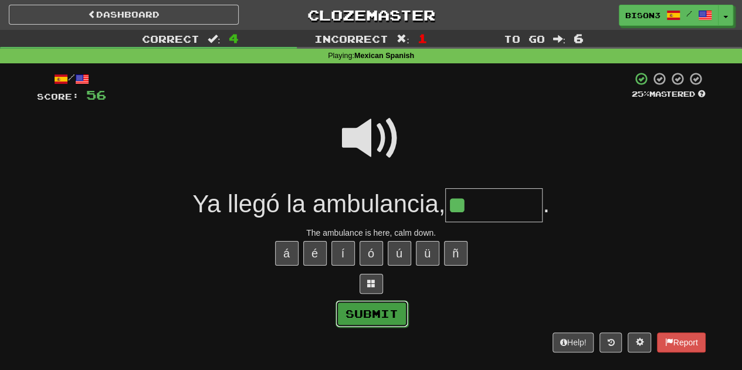
click at [376, 315] on button "Submit" at bounding box center [371, 313] width 73 height 27
type input "*******"
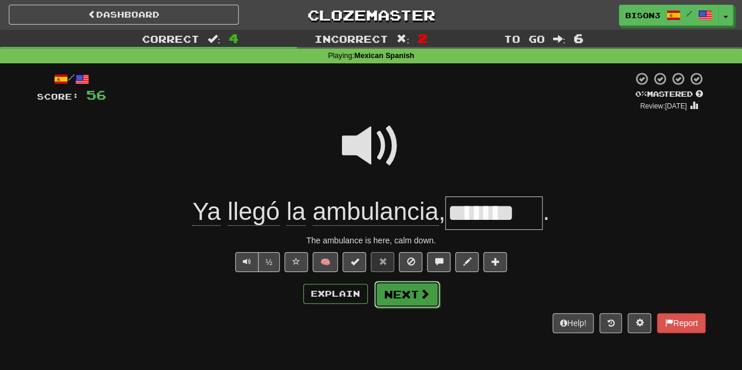
click at [396, 285] on button "Next" at bounding box center [407, 294] width 66 height 27
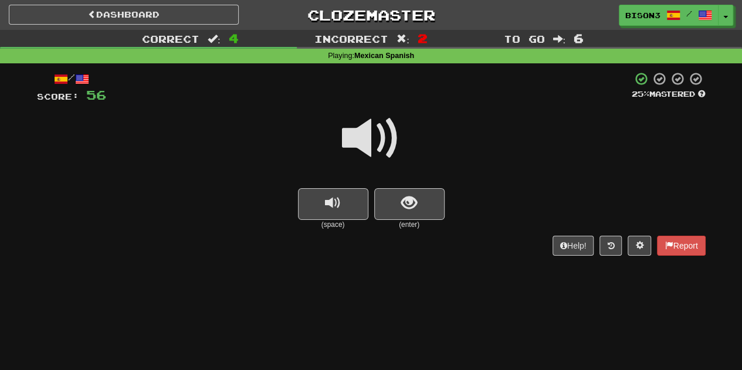
click at [380, 141] on span at bounding box center [371, 138] width 59 height 59
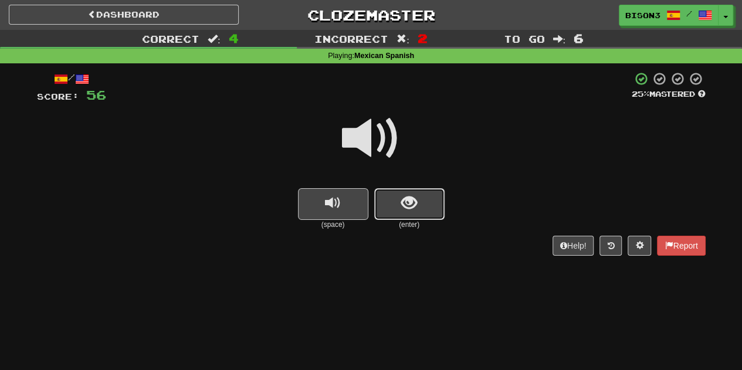
click at [411, 195] on span "show sentence" at bounding box center [409, 203] width 16 height 16
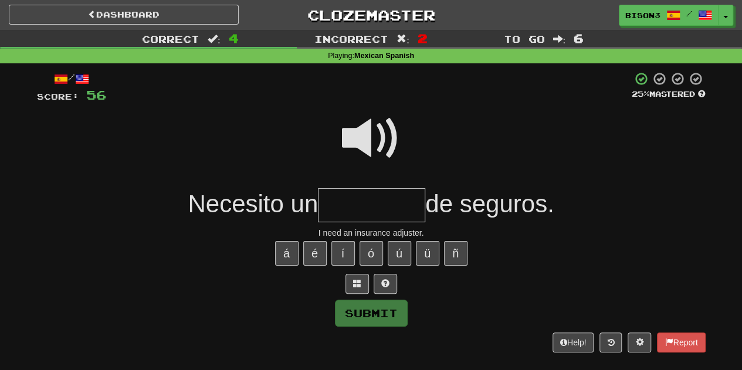
type input "*"
click at [411, 195] on input "*" at bounding box center [371, 205] width 107 height 35
type input "*"
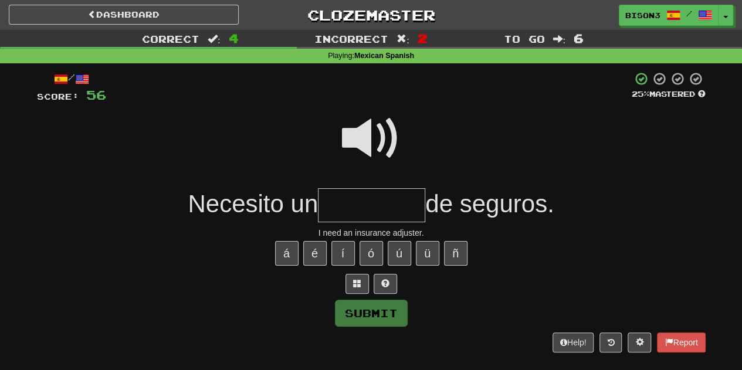
click at [376, 125] on span at bounding box center [371, 138] width 59 height 59
click at [338, 198] on input "text" at bounding box center [371, 205] width 107 height 35
type input "*"
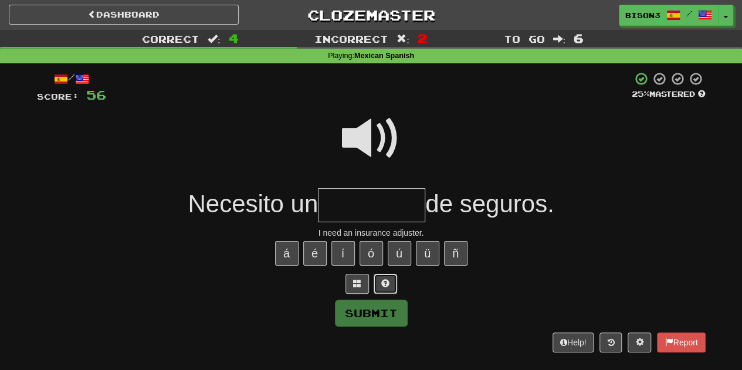
click at [383, 279] on span at bounding box center [385, 283] width 8 height 8
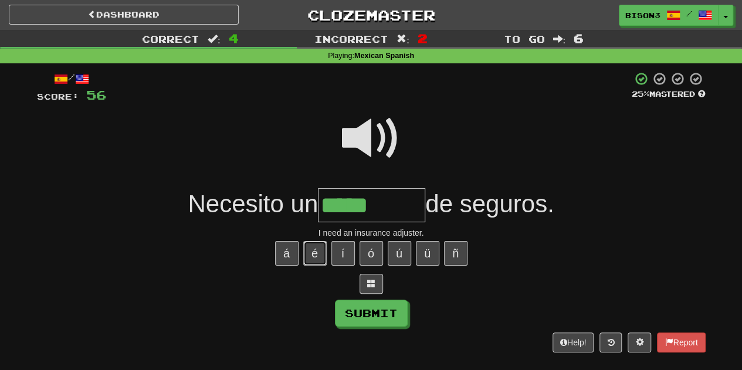
click at [312, 246] on button "é" at bounding box center [314, 253] width 23 height 25
click at [291, 248] on button "á" at bounding box center [286, 253] width 23 height 25
type input "*********"
click at [372, 142] on span at bounding box center [371, 138] width 59 height 59
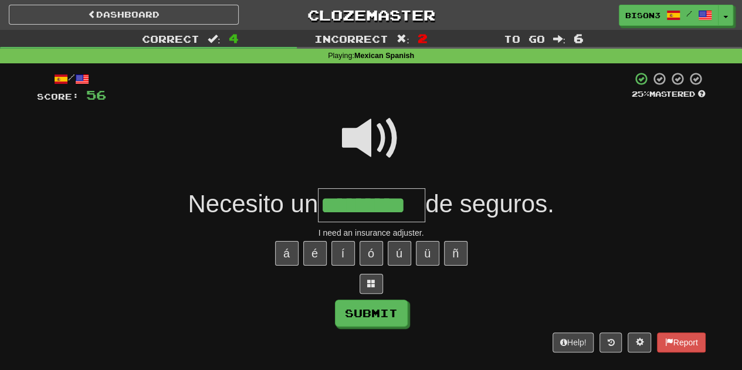
click at [372, 142] on span at bounding box center [371, 138] width 59 height 59
click at [379, 313] on button "Submit" at bounding box center [371, 313] width 73 height 27
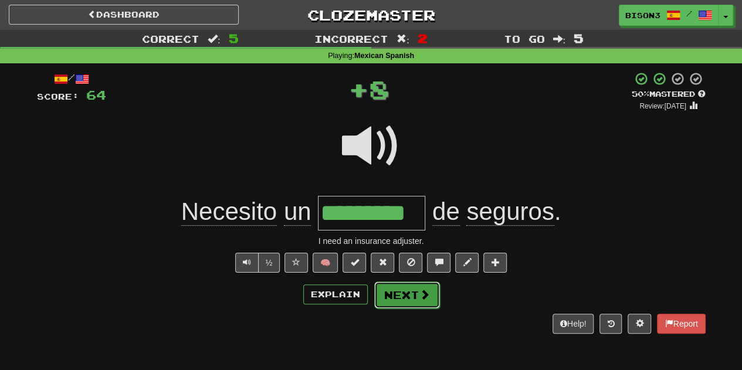
click at [402, 297] on button "Next" at bounding box center [407, 294] width 66 height 27
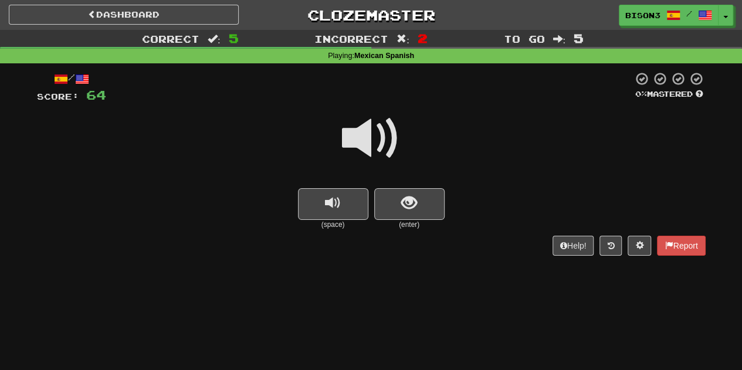
click at [383, 124] on span at bounding box center [371, 138] width 59 height 59
click at [408, 202] on span "show sentence" at bounding box center [409, 203] width 16 height 16
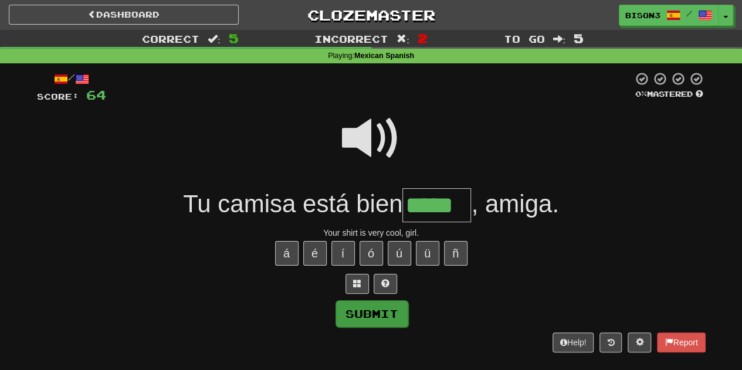
type input "*****"
click at [376, 316] on button "Submit" at bounding box center [371, 313] width 73 height 27
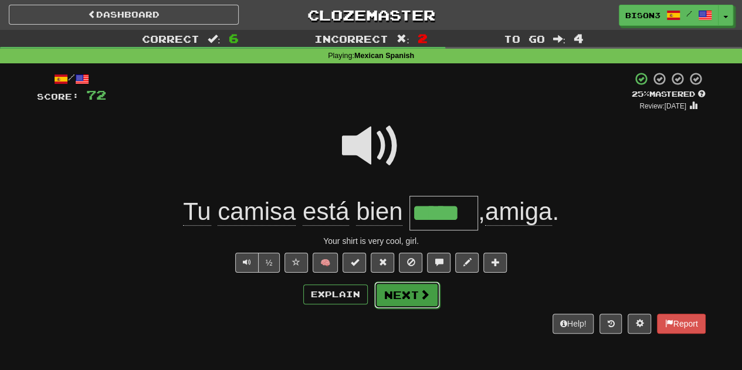
click at [405, 291] on button "Next" at bounding box center [407, 294] width 66 height 27
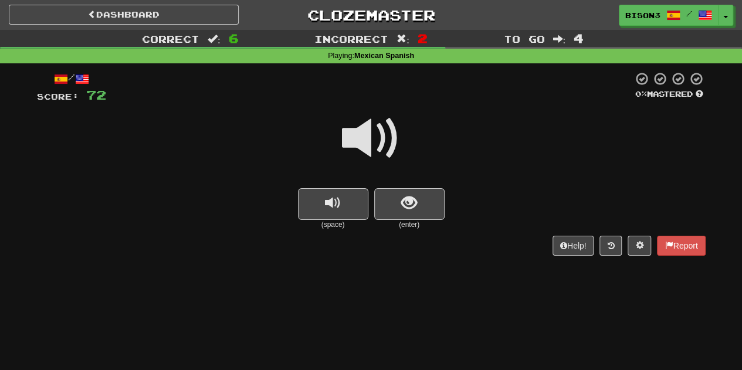
click at [386, 126] on span at bounding box center [371, 138] width 59 height 59
click at [415, 200] on span "show sentence" at bounding box center [409, 203] width 16 height 16
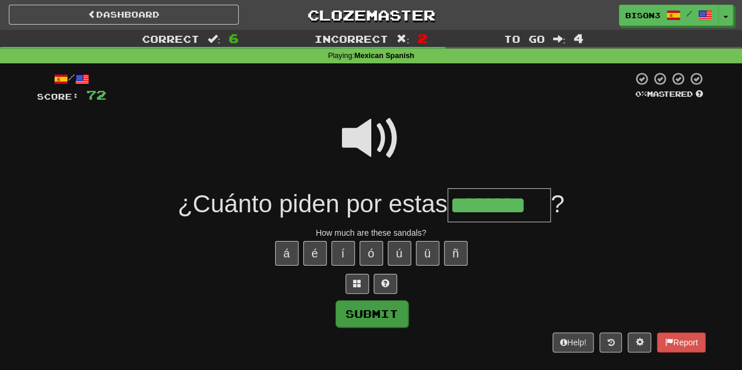
type input "********"
click at [370, 309] on button "Submit" at bounding box center [371, 313] width 73 height 27
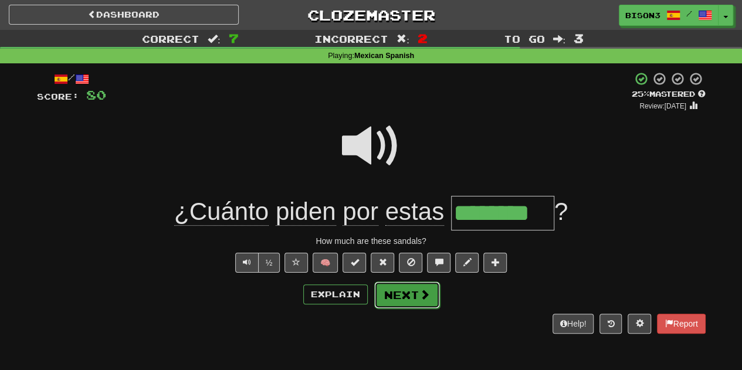
click at [416, 294] on button "Next" at bounding box center [407, 294] width 66 height 27
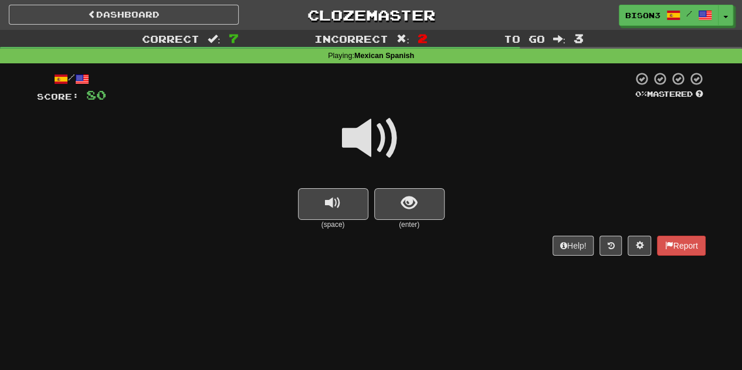
click at [383, 137] on span at bounding box center [371, 138] width 59 height 59
click at [355, 128] on span at bounding box center [371, 138] width 59 height 59
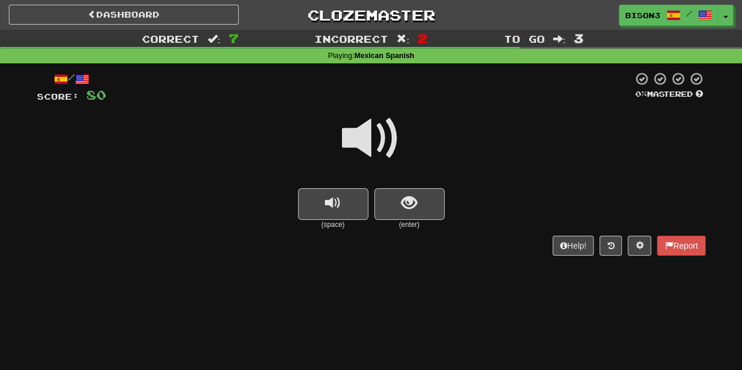
click at [355, 128] on span at bounding box center [371, 138] width 59 height 59
click at [416, 198] on span "show sentence" at bounding box center [409, 203] width 16 height 16
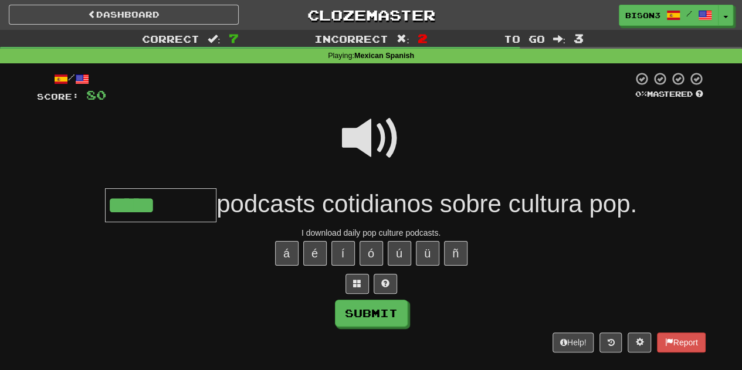
click at [359, 131] on span at bounding box center [371, 138] width 59 height 59
click at [192, 203] on input "*****" at bounding box center [160, 205] width 111 height 35
click at [382, 140] on span at bounding box center [371, 138] width 59 height 59
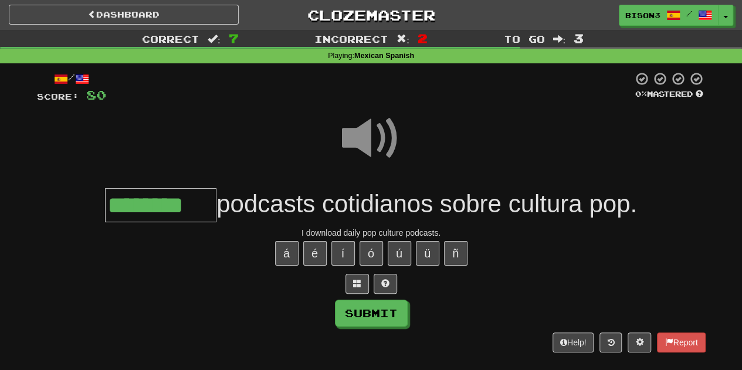
click at [382, 140] on span at bounding box center [371, 138] width 59 height 59
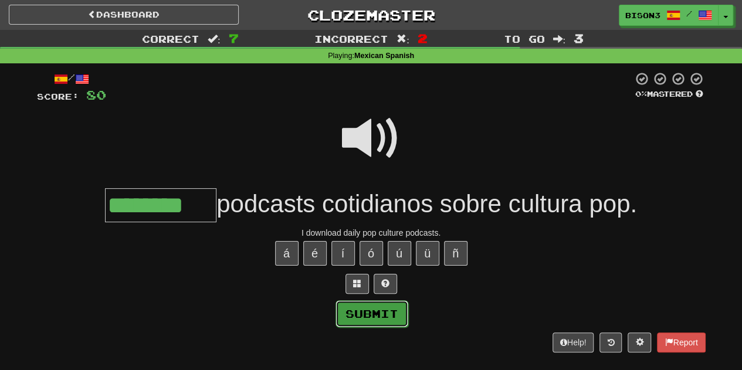
click at [368, 316] on button "Submit" at bounding box center [371, 313] width 73 height 27
type input "********"
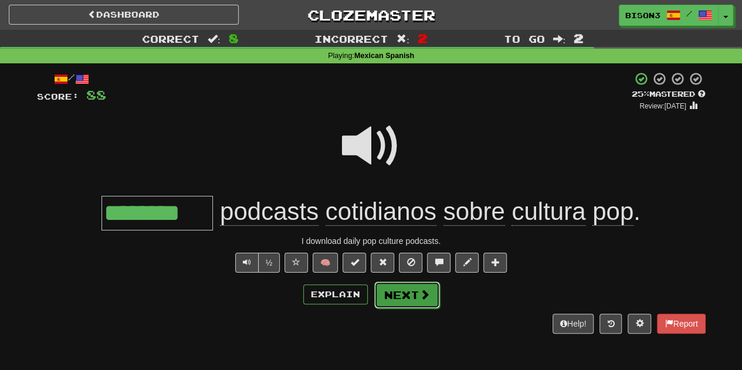
click at [414, 293] on button "Next" at bounding box center [407, 294] width 66 height 27
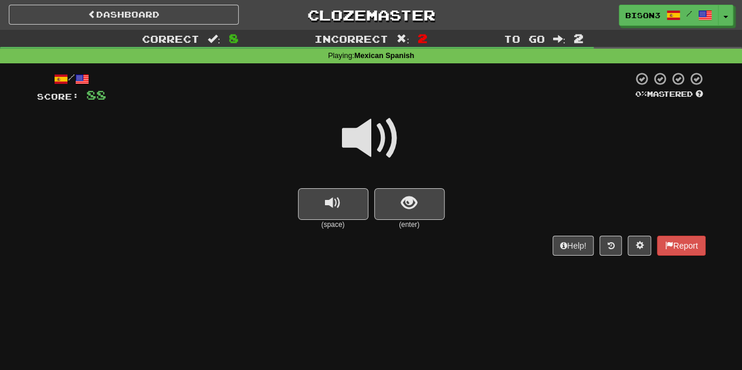
click at [375, 134] on span at bounding box center [371, 138] width 59 height 59
click at [372, 126] on span at bounding box center [371, 138] width 59 height 59
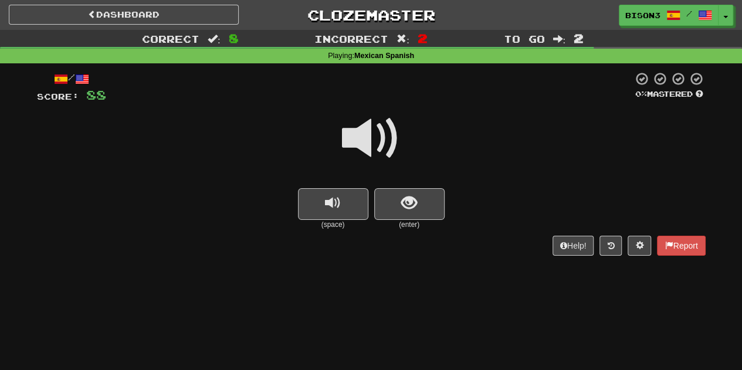
click at [372, 126] on span at bounding box center [371, 138] width 59 height 59
click at [372, 127] on span at bounding box center [371, 138] width 59 height 59
click at [398, 196] on button "show sentence" at bounding box center [409, 204] width 70 height 32
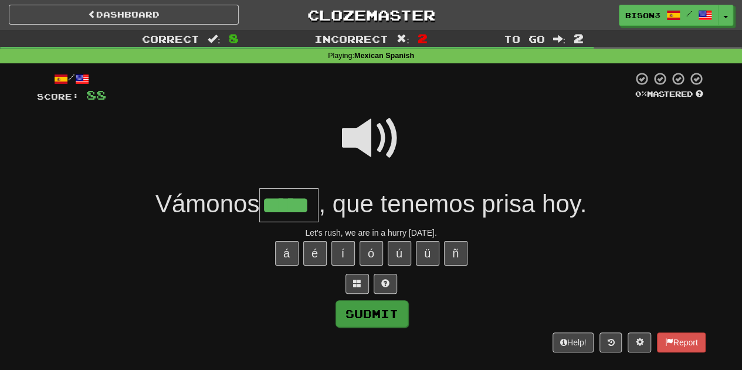
type input "*****"
click at [389, 309] on button "Submit" at bounding box center [371, 313] width 73 height 27
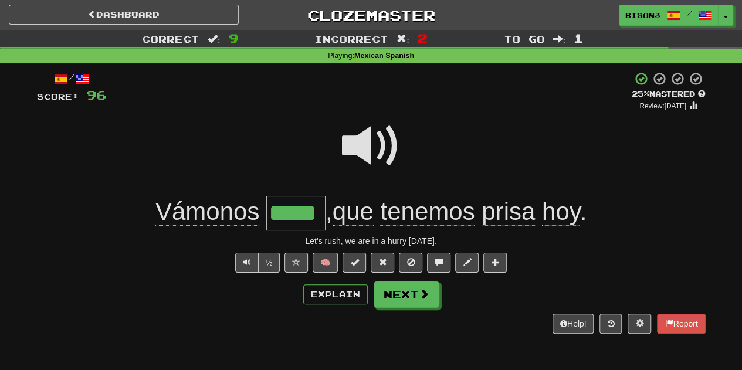
click at [364, 137] on span at bounding box center [371, 146] width 59 height 59
click at [405, 286] on button "Next" at bounding box center [407, 294] width 66 height 27
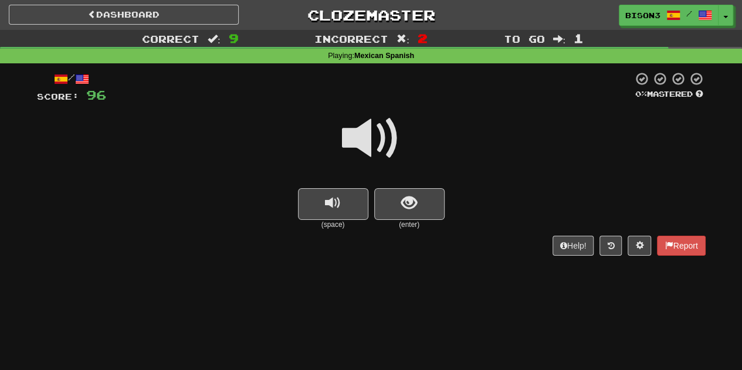
click at [373, 133] on span at bounding box center [371, 138] width 59 height 59
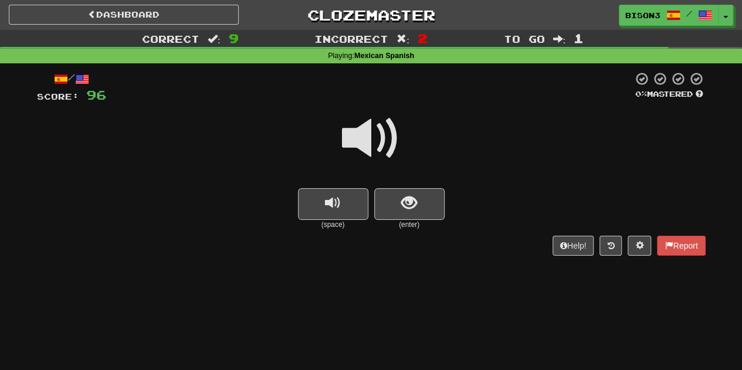
click at [373, 133] on span at bounding box center [371, 138] width 59 height 59
click at [415, 195] on span "show sentence" at bounding box center [409, 203] width 16 height 16
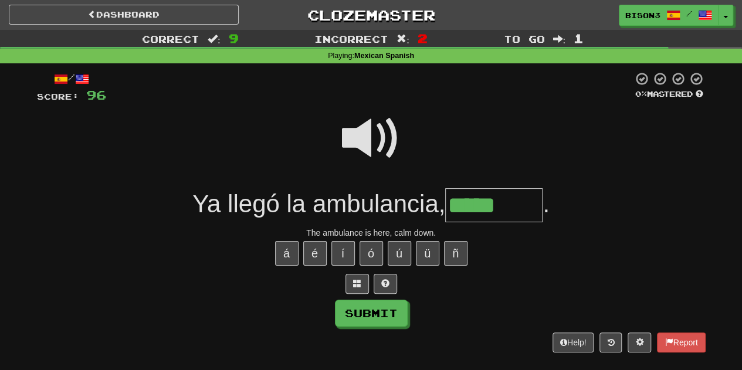
click at [357, 120] on span at bounding box center [371, 138] width 59 height 59
click at [359, 121] on span at bounding box center [371, 138] width 59 height 59
click at [536, 203] on input "*****" at bounding box center [493, 205] width 97 height 35
click at [314, 246] on button "é" at bounding box center [314, 253] width 23 height 25
click at [373, 304] on button "Submit" at bounding box center [371, 313] width 73 height 27
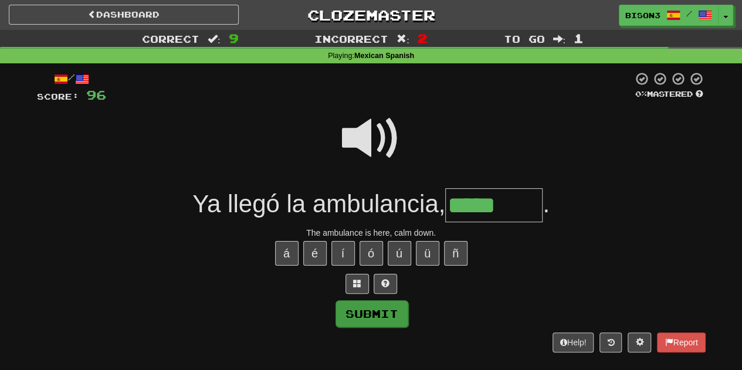
type input "*******"
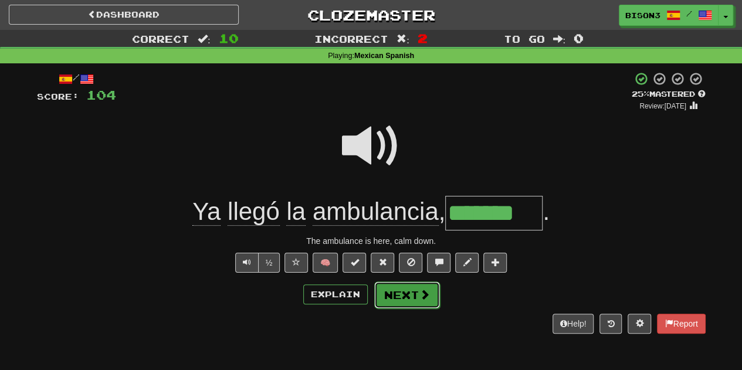
click at [419, 289] on span at bounding box center [424, 294] width 11 height 11
